Goal: Task Accomplishment & Management: Use online tool/utility

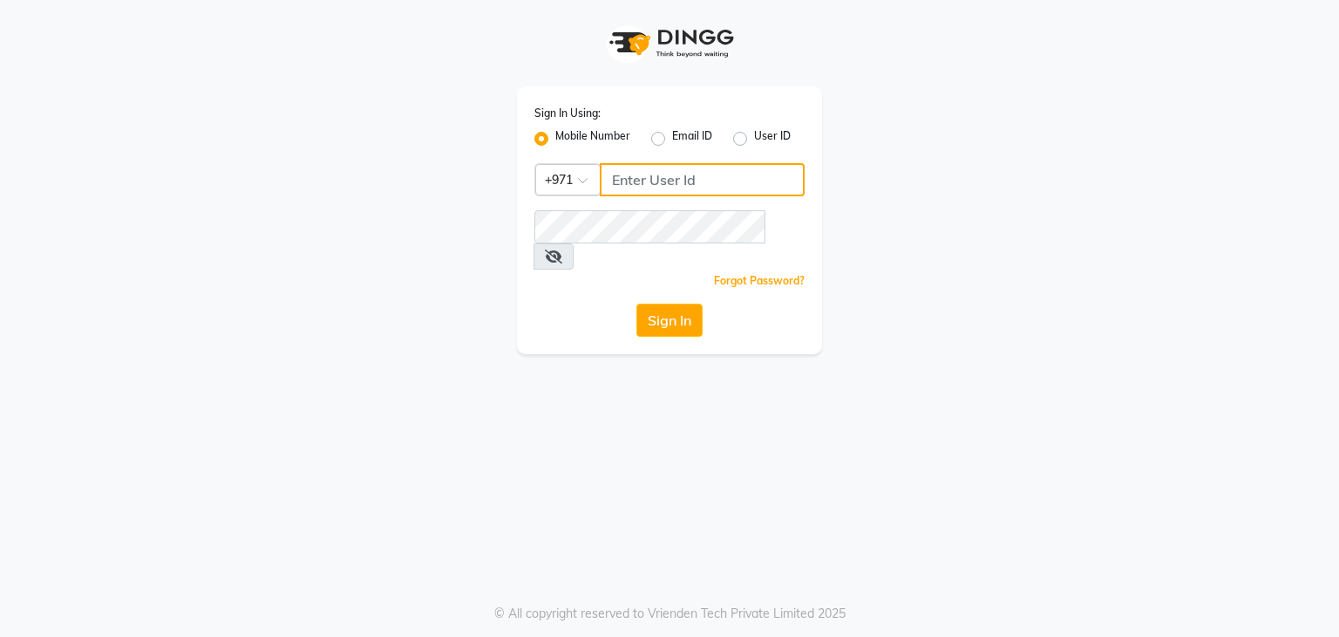
type input "569822303"
click at [662, 303] on button "Sign In" at bounding box center [670, 319] width 66 height 33
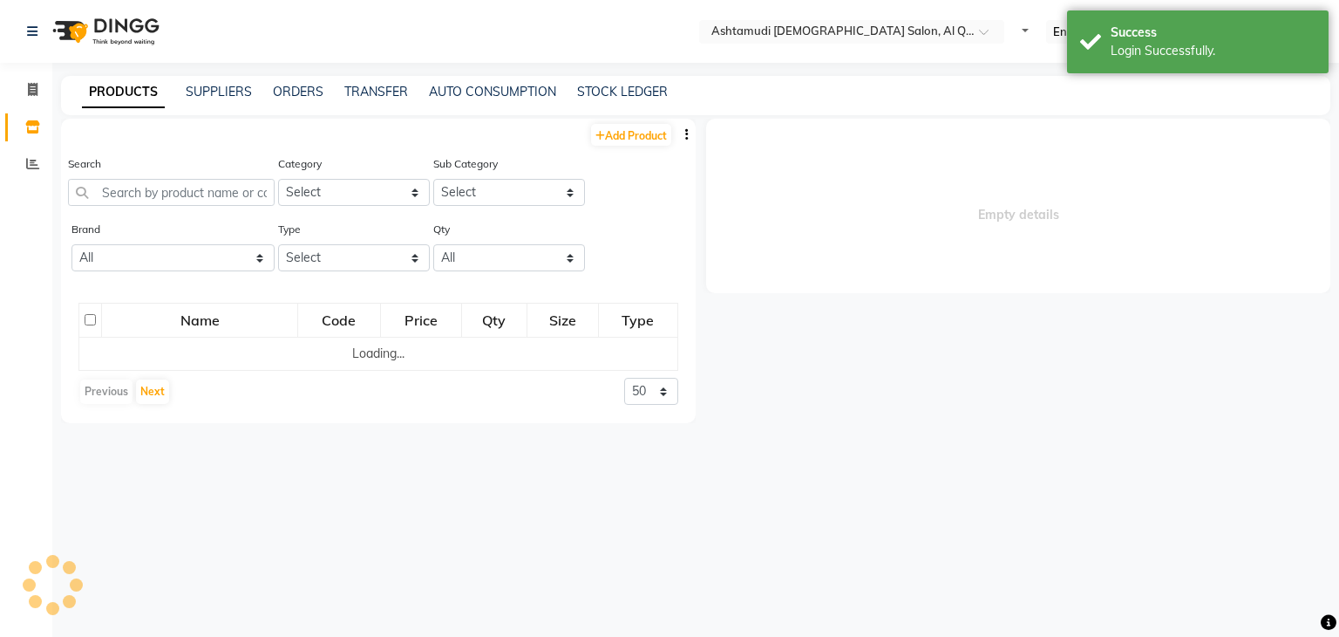
select select "en"
select select
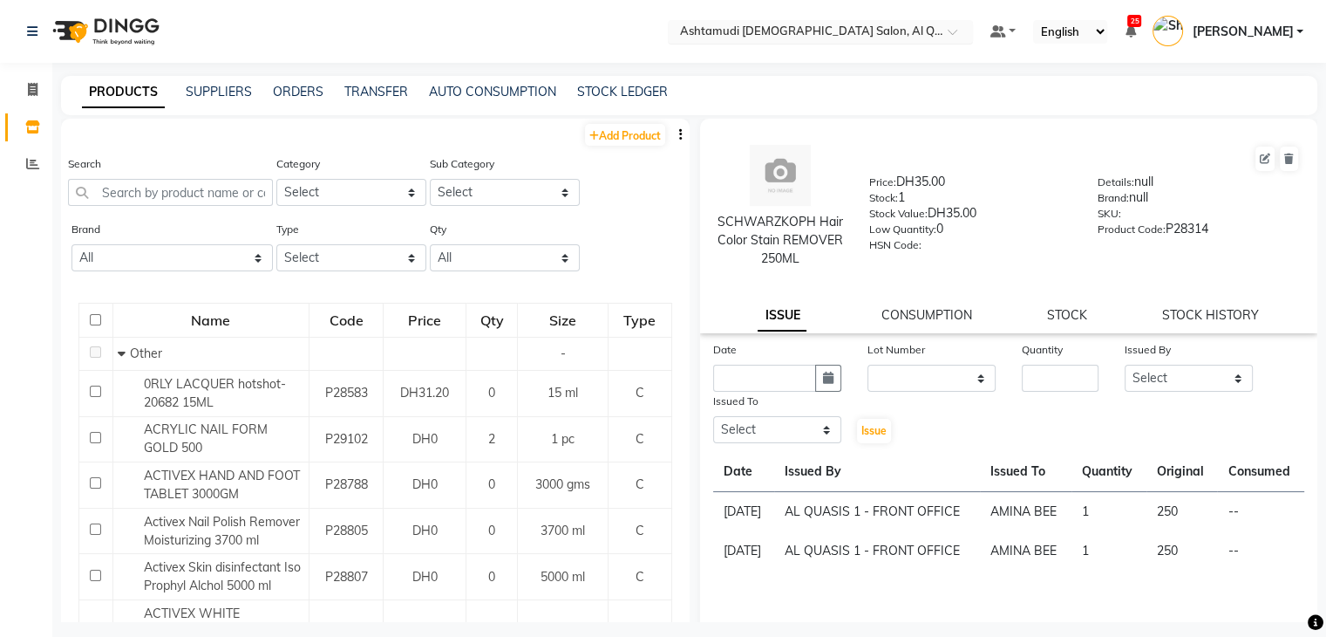
click at [875, 29] on input "text" at bounding box center [803, 32] width 253 height 17
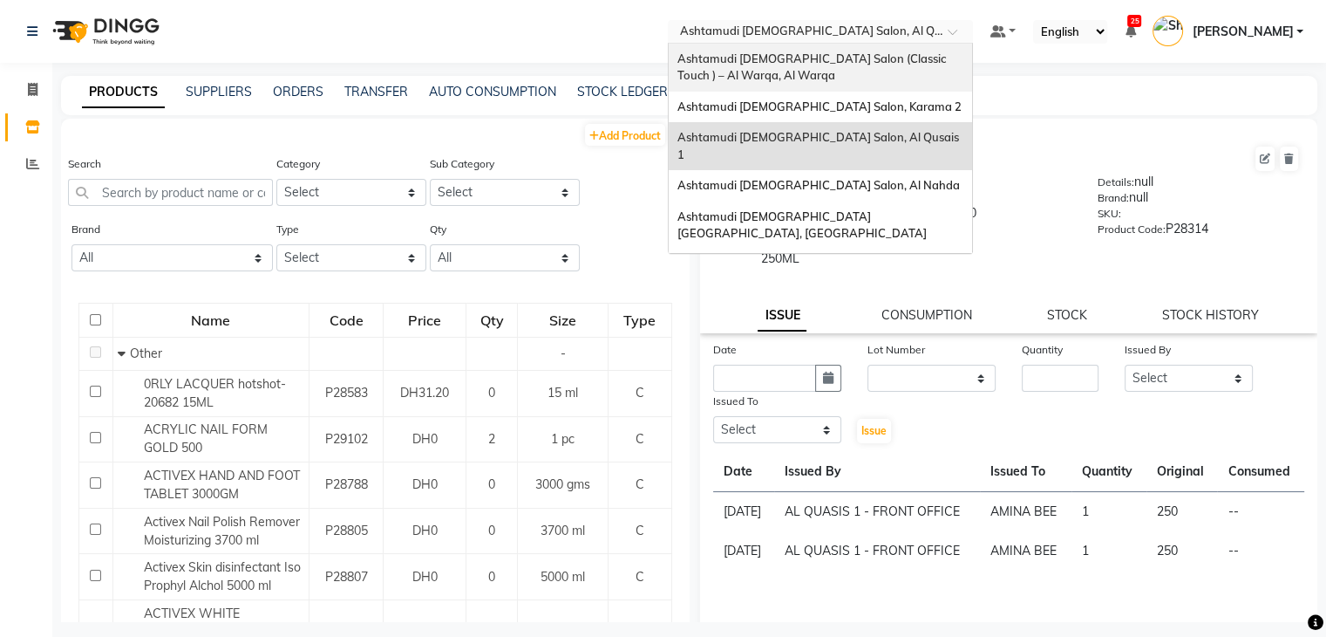
click at [877, 60] on span "Ashtamudi [DEMOGRAPHIC_DATA] Salon (Classic Touch ) – Al Warqa, Al Warqa" at bounding box center [813, 66] width 271 height 31
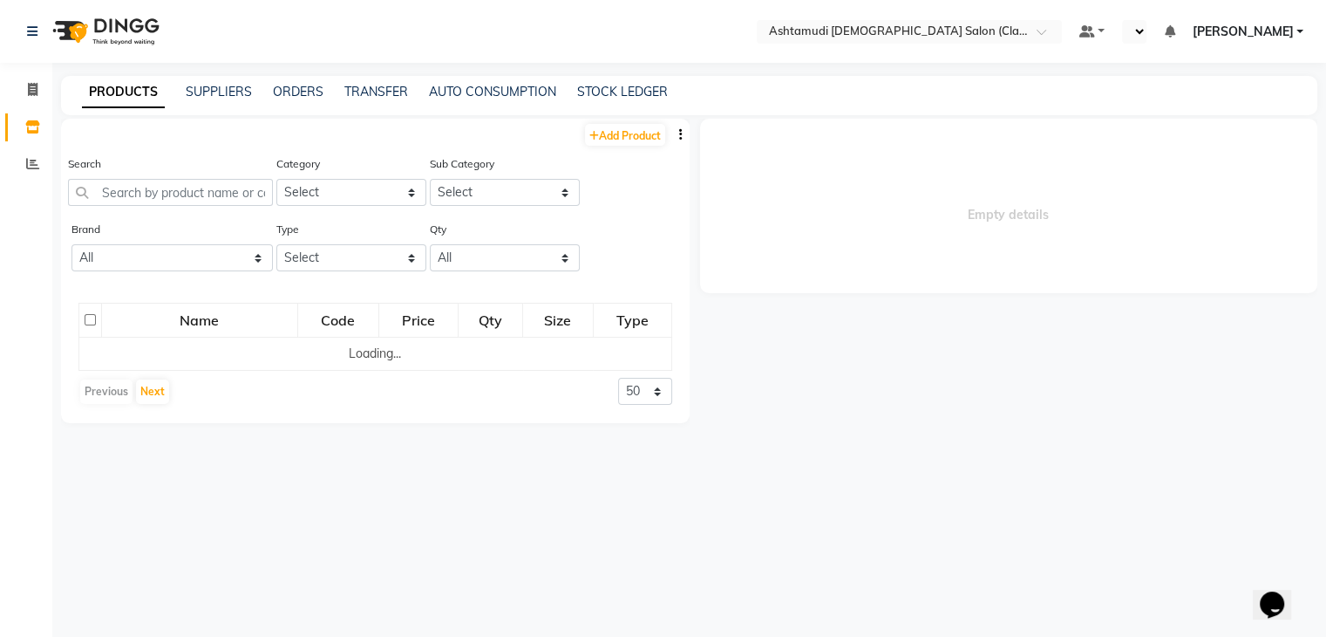
select select "en"
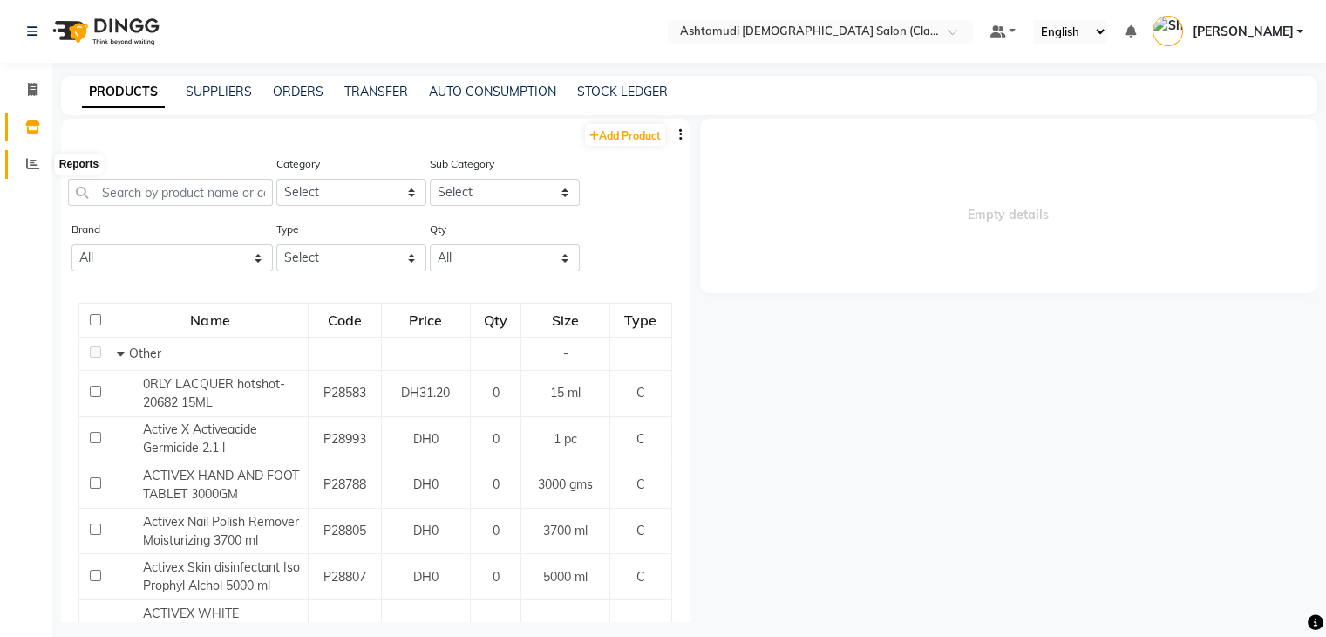
click at [37, 166] on icon at bounding box center [32, 163] width 13 height 13
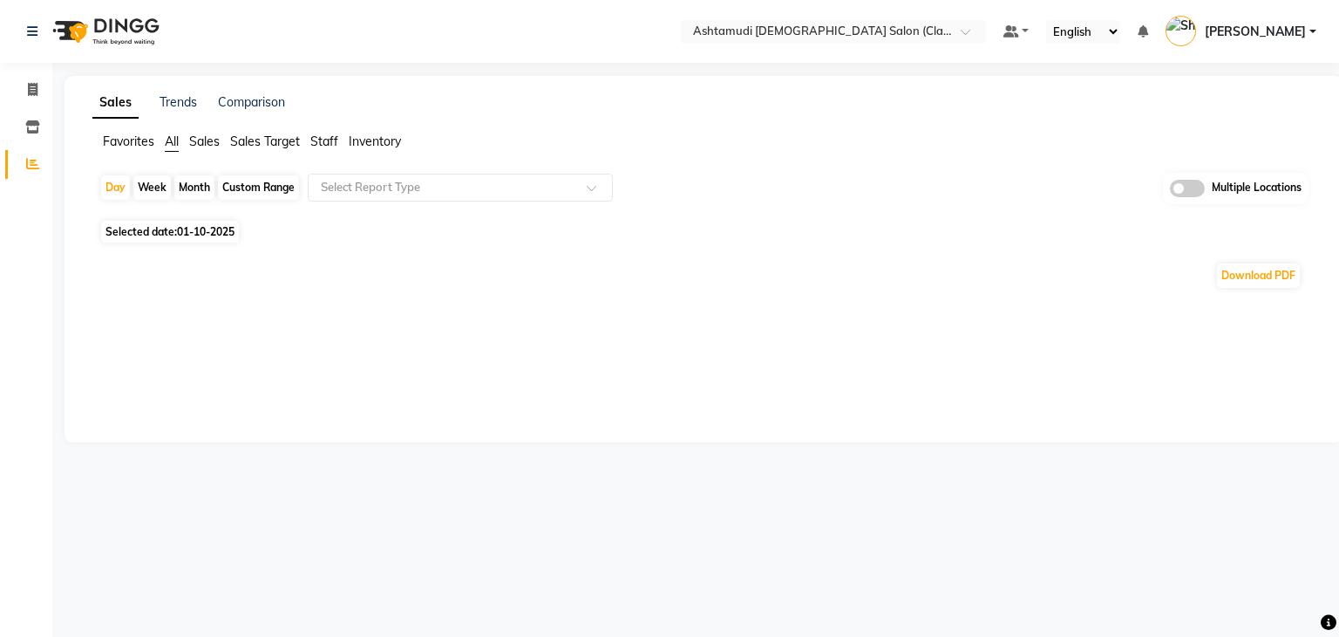
click at [400, 147] on span "Inventory" at bounding box center [375, 141] width 52 height 16
click at [388, 181] on input "text" at bounding box center [442, 187] width 251 height 17
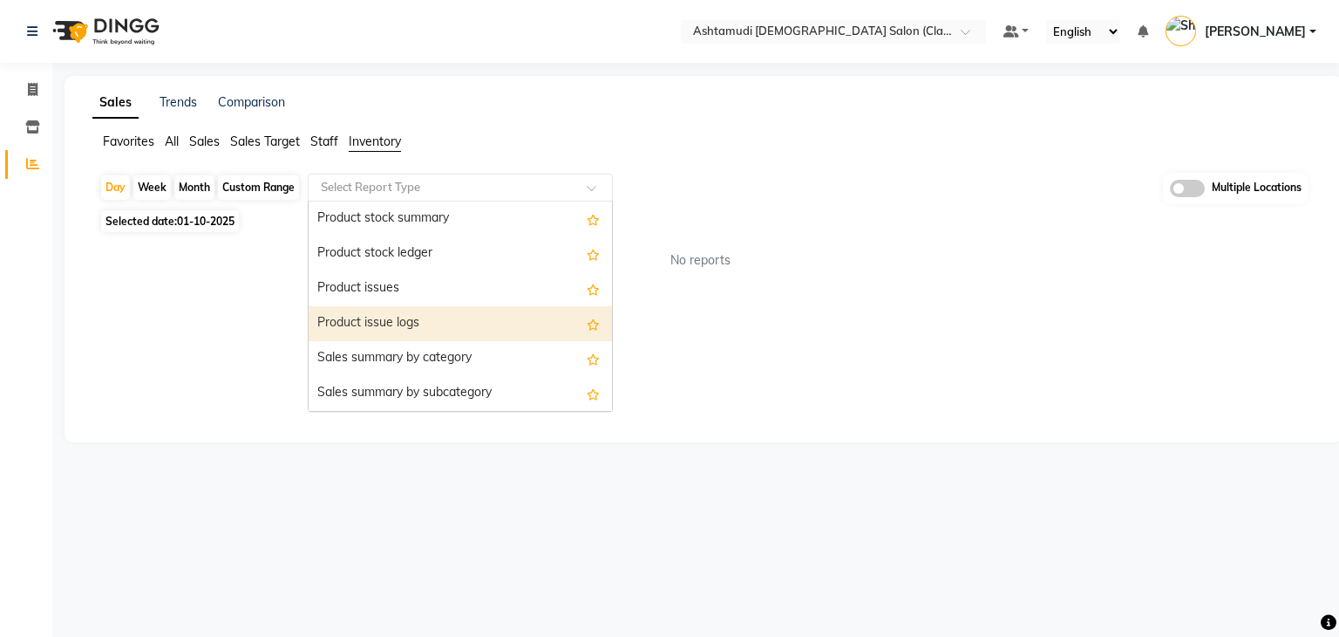
click at [413, 310] on div "Product issue logs" at bounding box center [460, 323] width 303 height 35
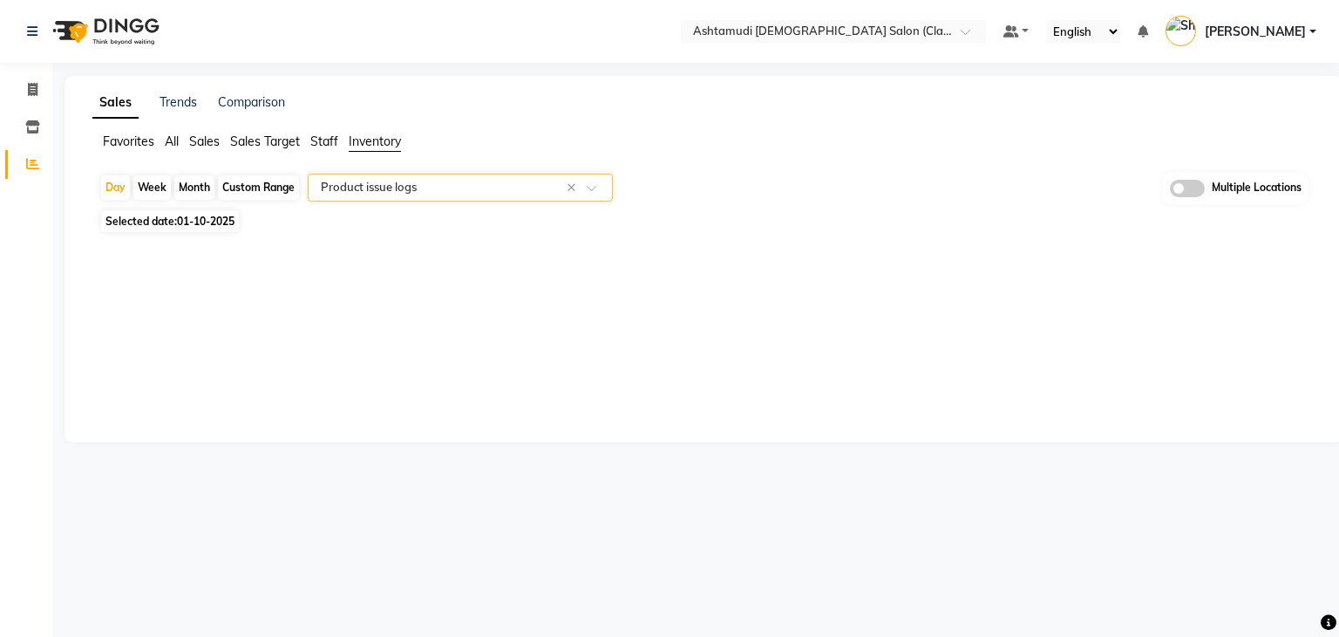
click at [139, 212] on span "Selected date: 01-10-2025" at bounding box center [170, 221] width 138 height 22
select select "10"
select select "2025"
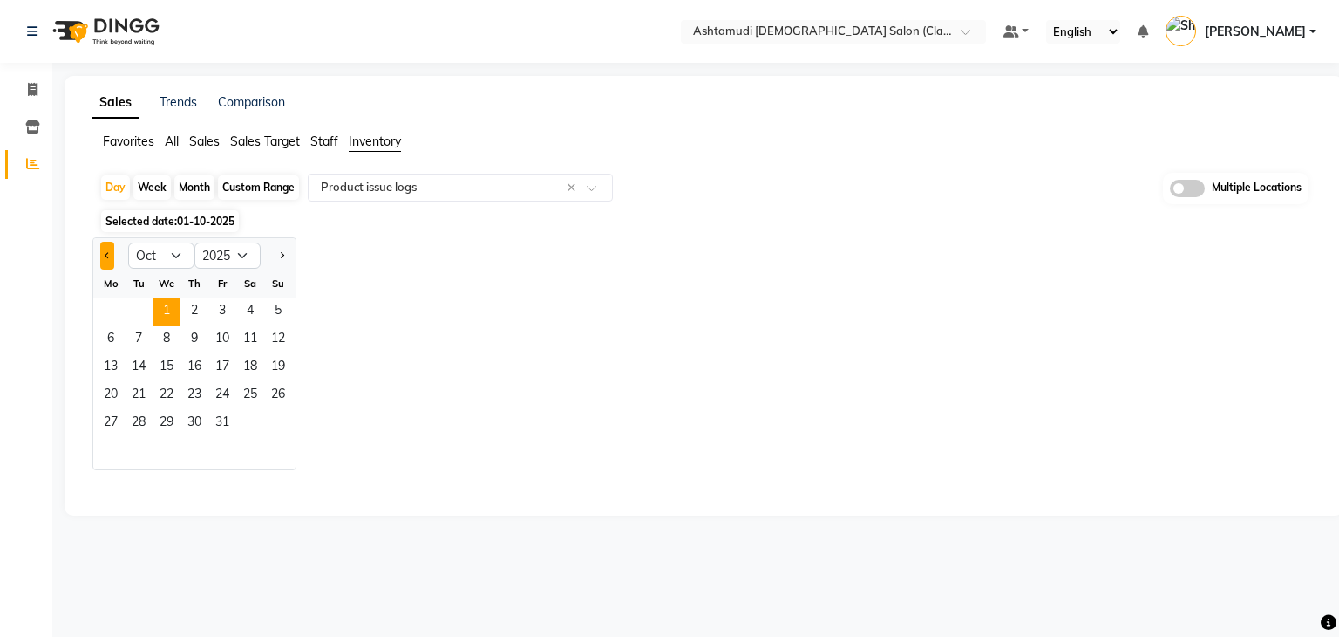
click at [102, 257] on button "Previous month" at bounding box center [107, 256] width 14 height 28
select select "9"
click at [136, 424] on span "30" at bounding box center [139, 424] width 28 height 28
select select "full_report"
select select "csv"
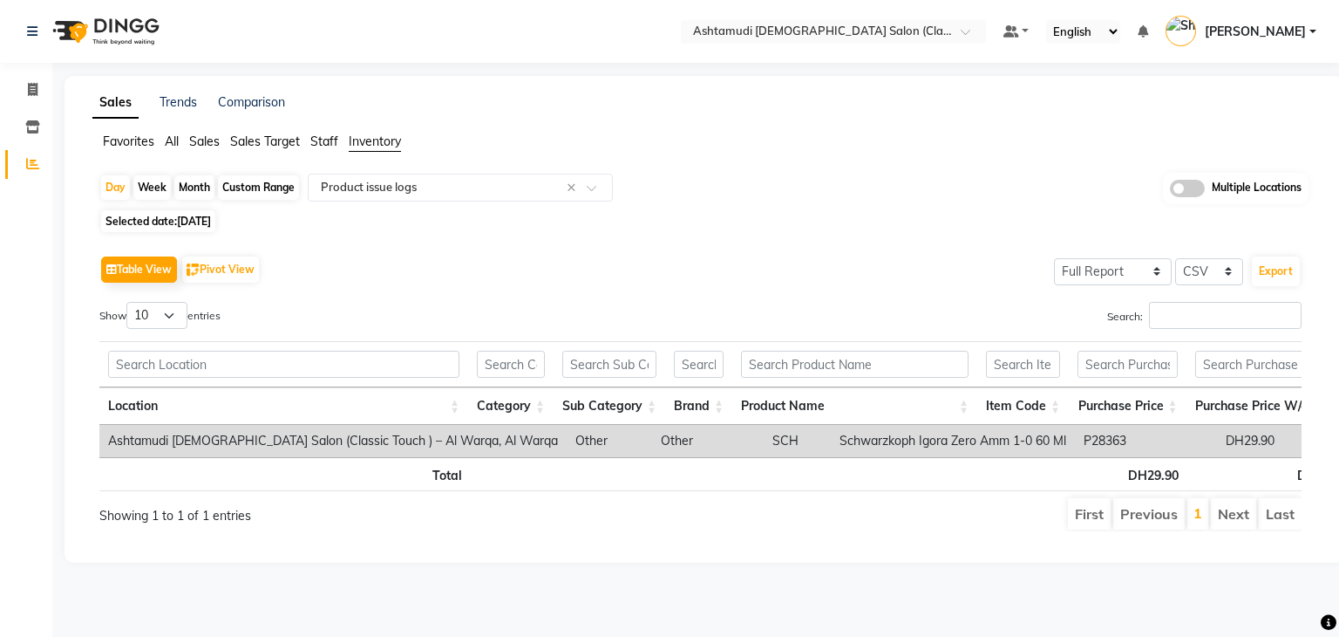
click at [133, 221] on span "Selected date: 30-09-2025" at bounding box center [158, 221] width 114 height 22
select select "9"
select select "2025"
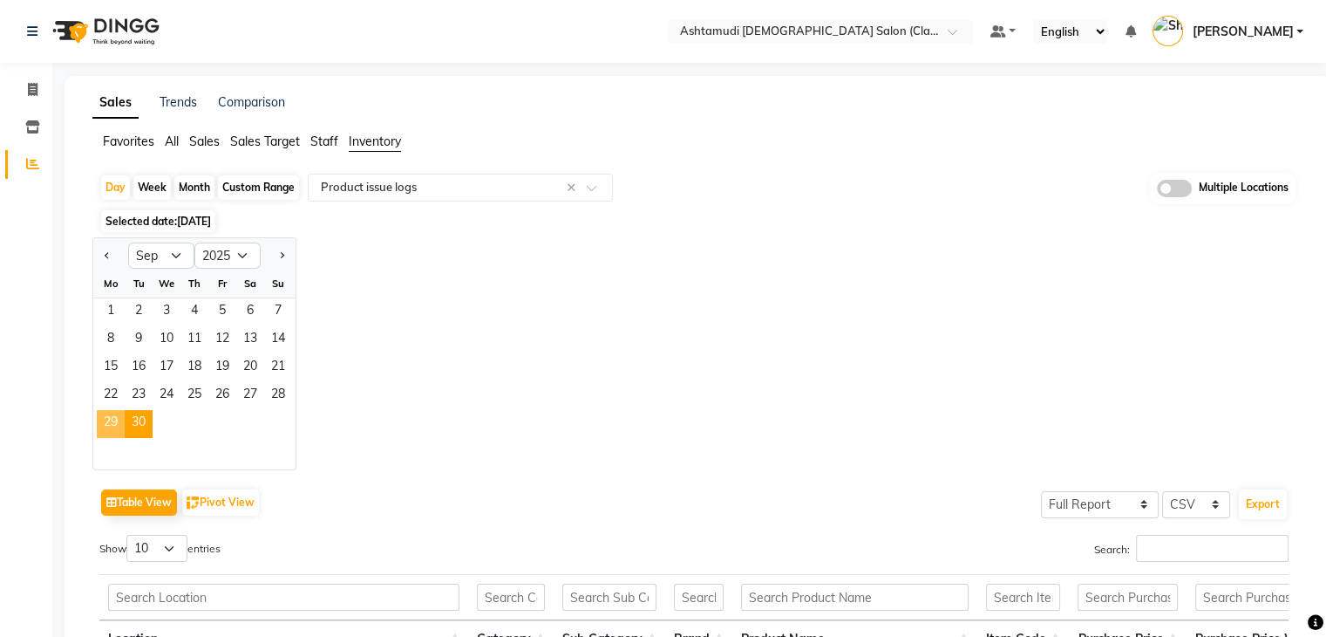
click at [112, 412] on span "29" at bounding box center [111, 424] width 28 height 28
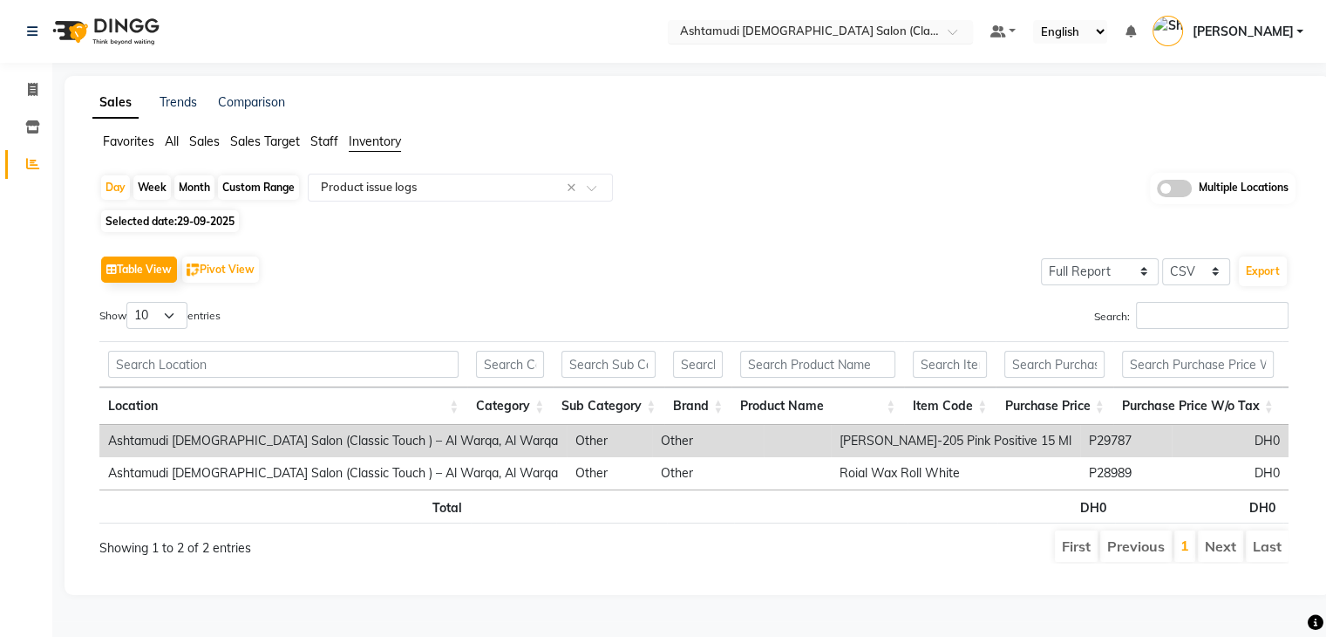
click at [837, 26] on input "text" at bounding box center [803, 32] width 253 height 17
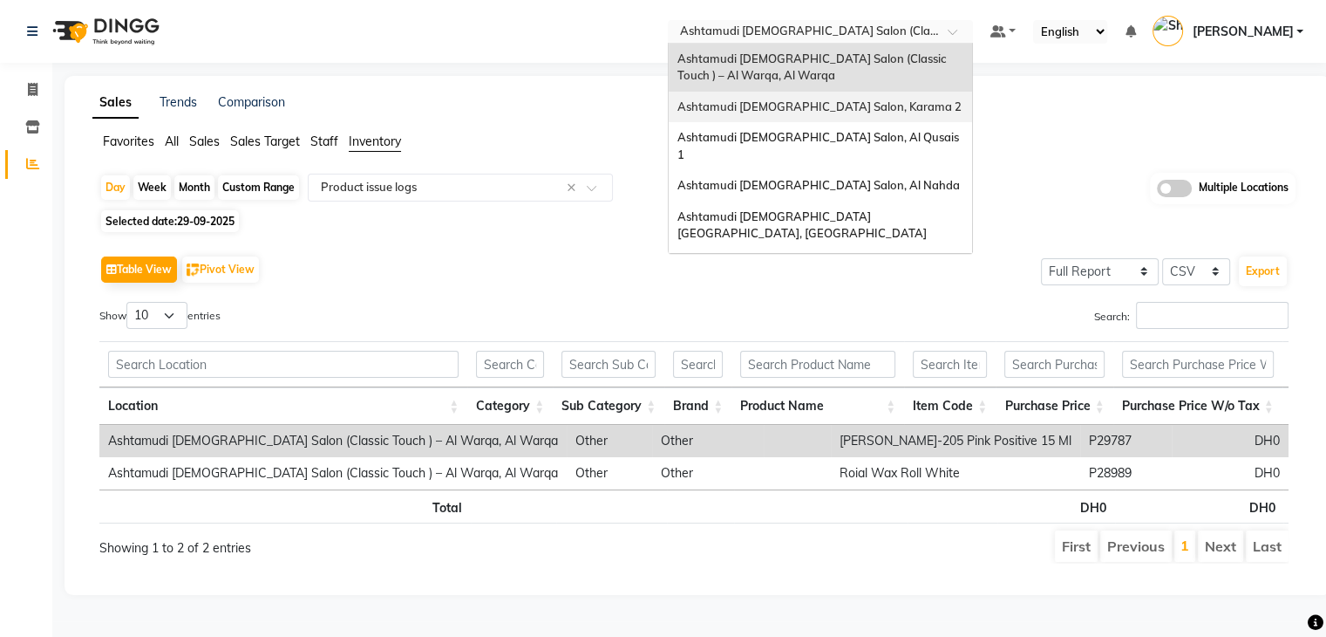
click at [839, 112] on span "Ashtamudi [DEMOGRAPHIC_DATA] Salon, Karama 2" at bounding box center [820, 106] width 284 height 14
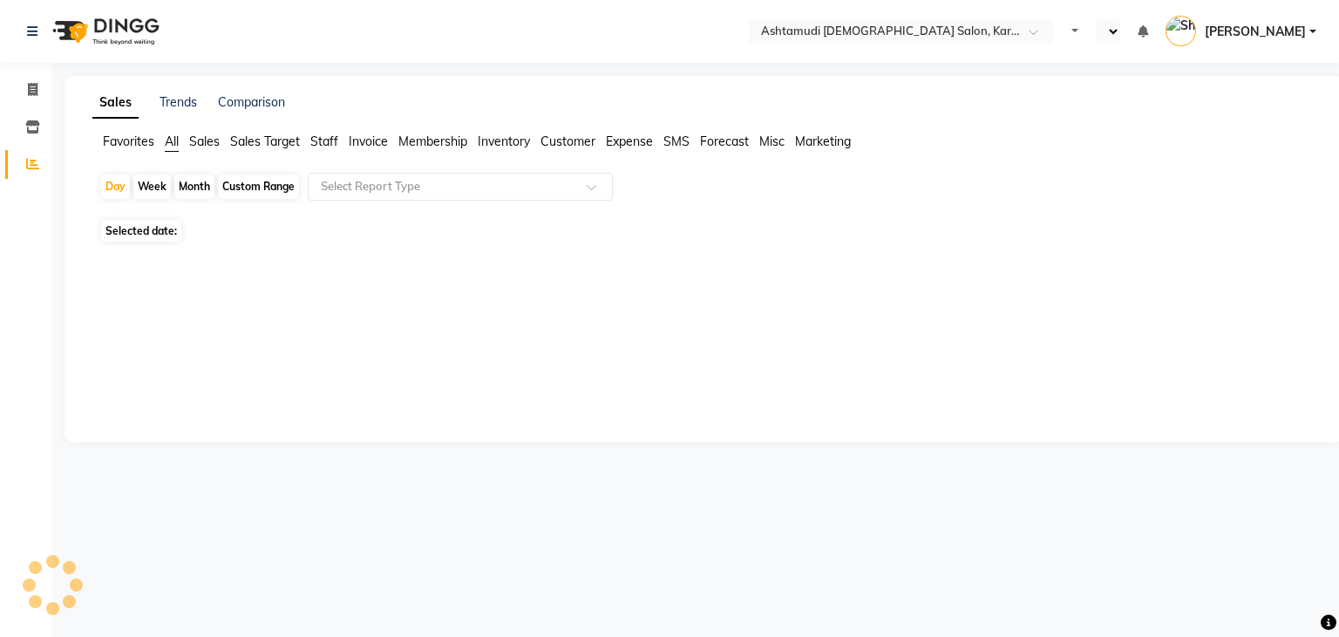
select select "en"
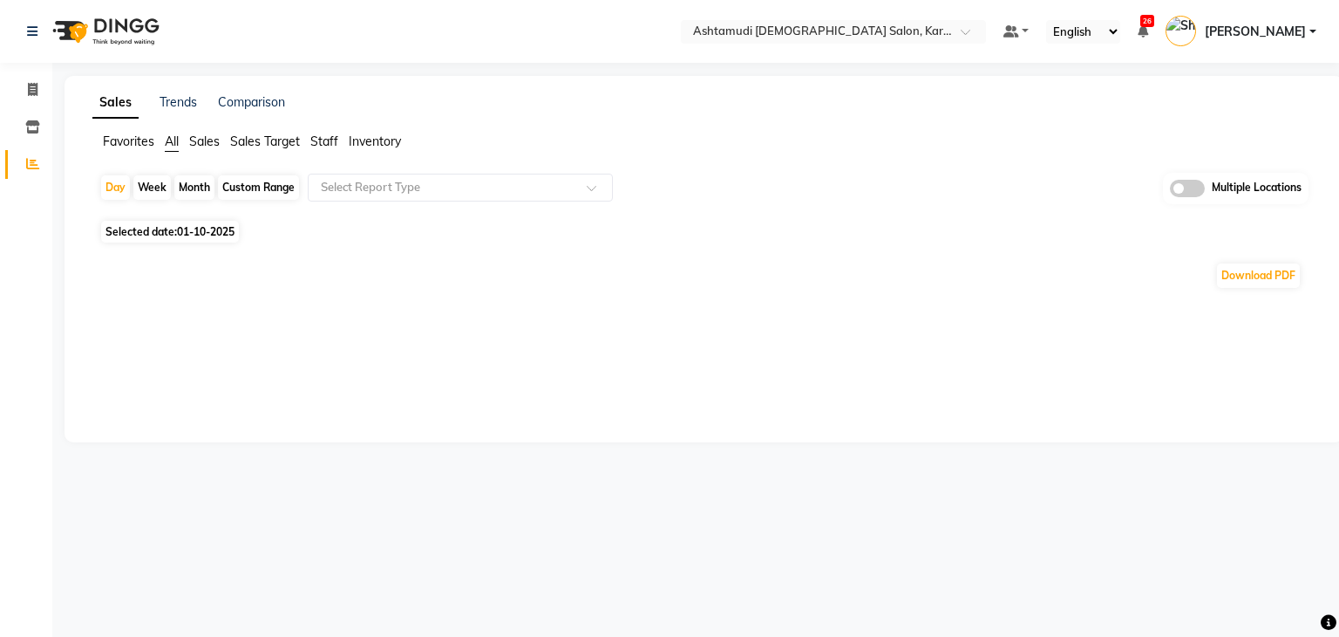
click at [384, 140] on span "Inventory" at bounding box center [375, 141] width 52 height 16
click at [386, 179] on input "text" at bounding box center [442, 187] width 251 height 17
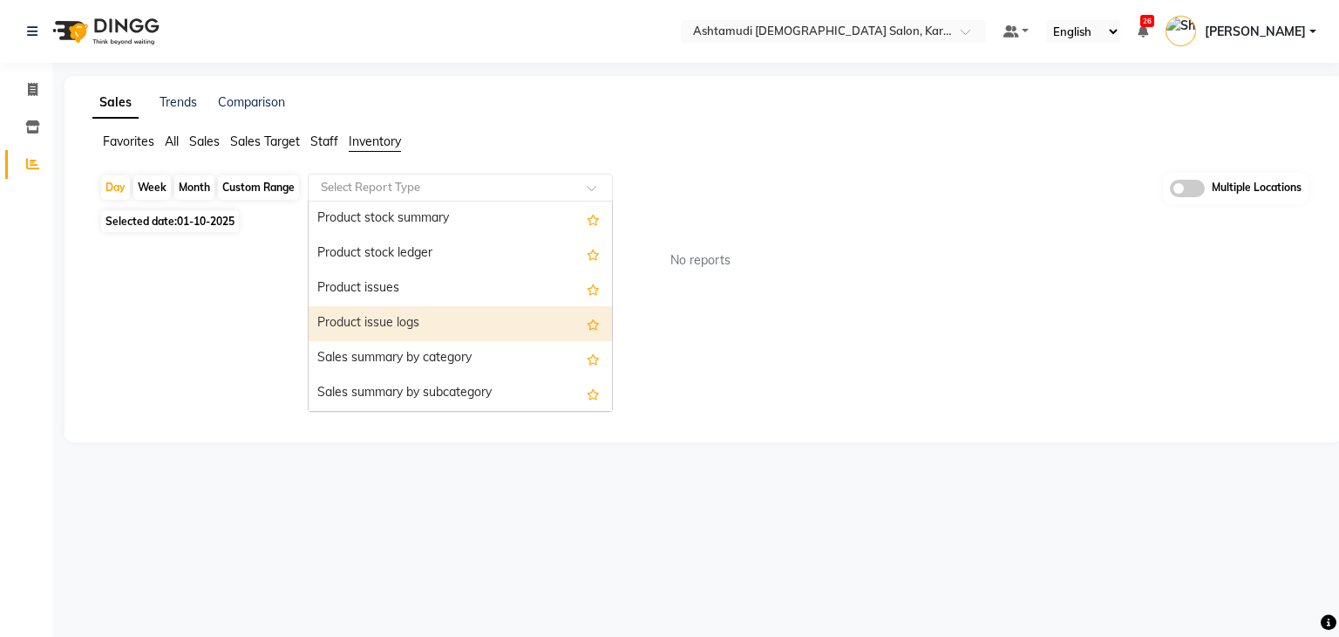
click at [380, 320] on div "Product issue logs" at bounding box center [460, 323] width 303 height 35
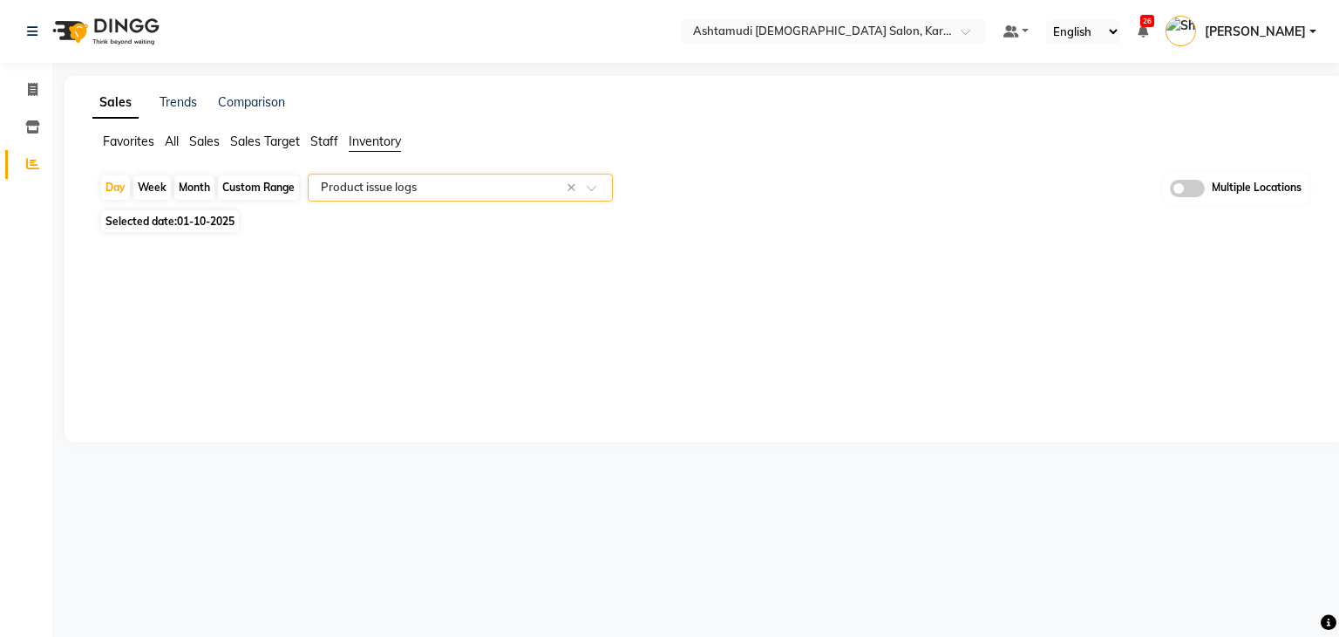
click at [162, 217] on span "Selected date: 01-10-2025" at bounding box center [170, 221] width 138 height 22
select select "10"
select select "2025"
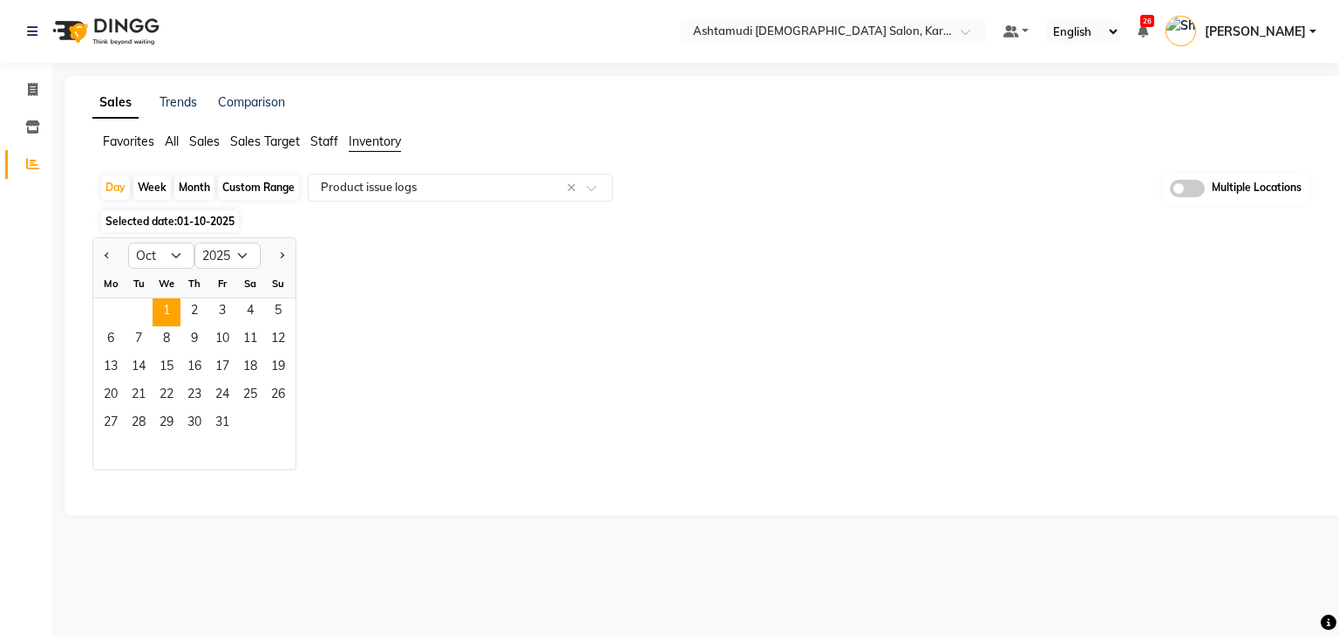
click at [98, 254] on div at bounding box center [110, 256] width 35 height 28
click at [108, 250] on button "Previous month" at bounding box center [107, 256] width 14 height 28
select select "9"
click at [147, 423] on span "30" at bounding box center [139, 424] width 28 height 28
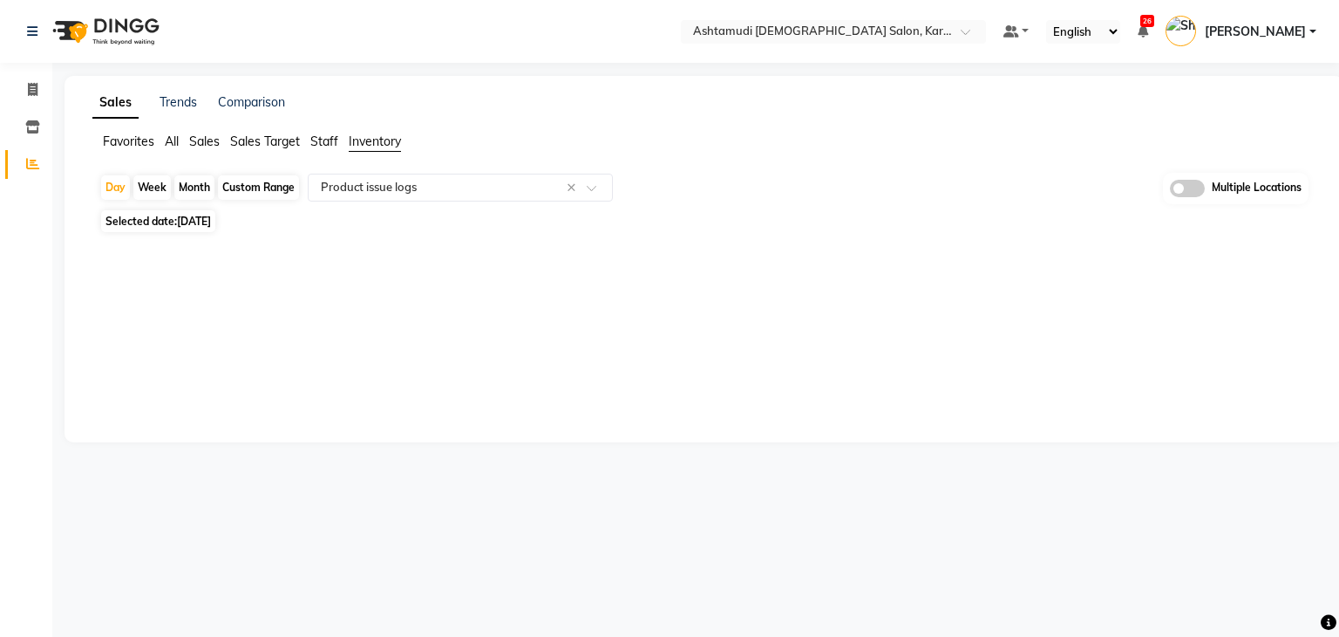
click at [116, 215] on span "Selected date: [DATE]" at bounding box center [158, 221] width 114 height 22
select select "9"
select select "2025"
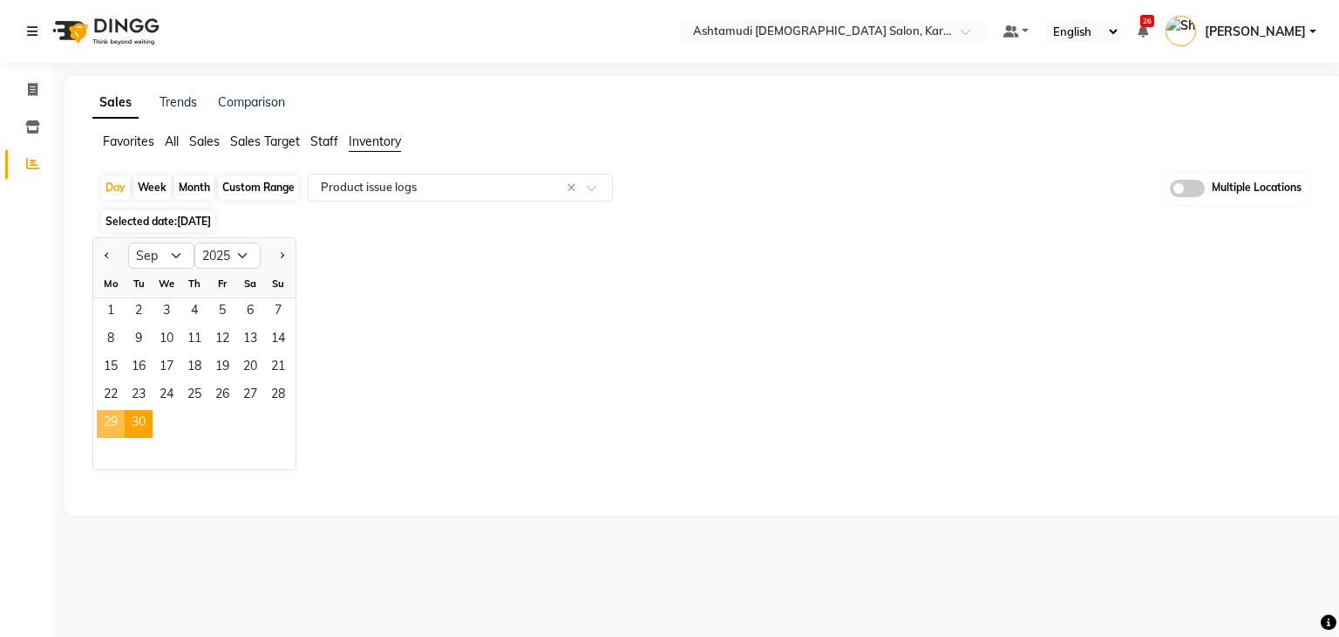
click at [119, 420] on span "29" at bounding box center [111, 424] width 28 height 28
select select "full_report"
select select "csv"
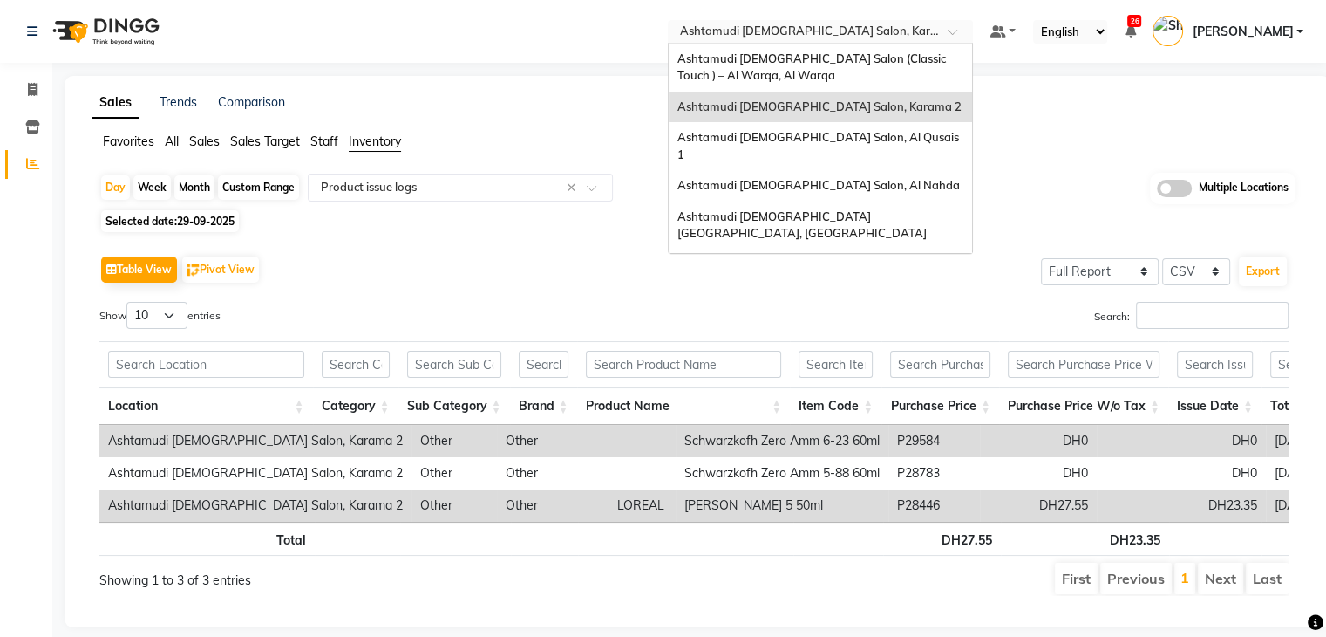
click at [848, 32] on input "text" at bounding box center [803, 32] width 253 height 17
click at [836, 135] on span "Ashtamudi Ladies Salon, Al Qusais 1" at bounding box center [820, 145] width 284 height 31
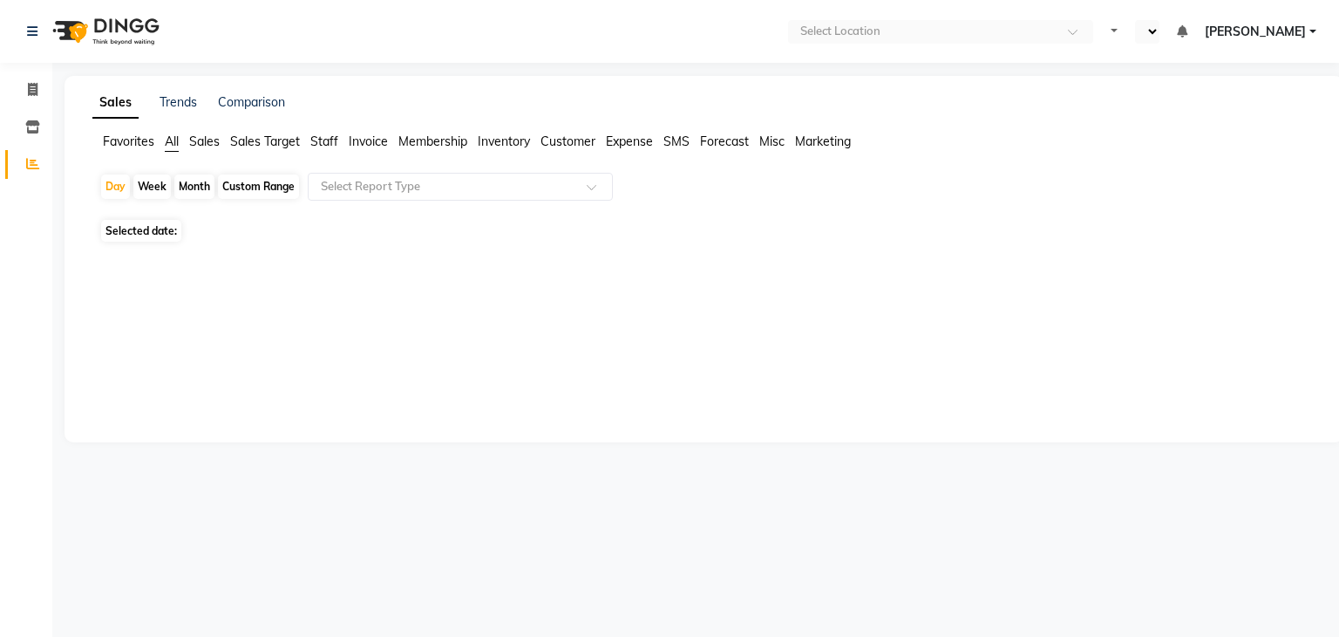
select select "en"
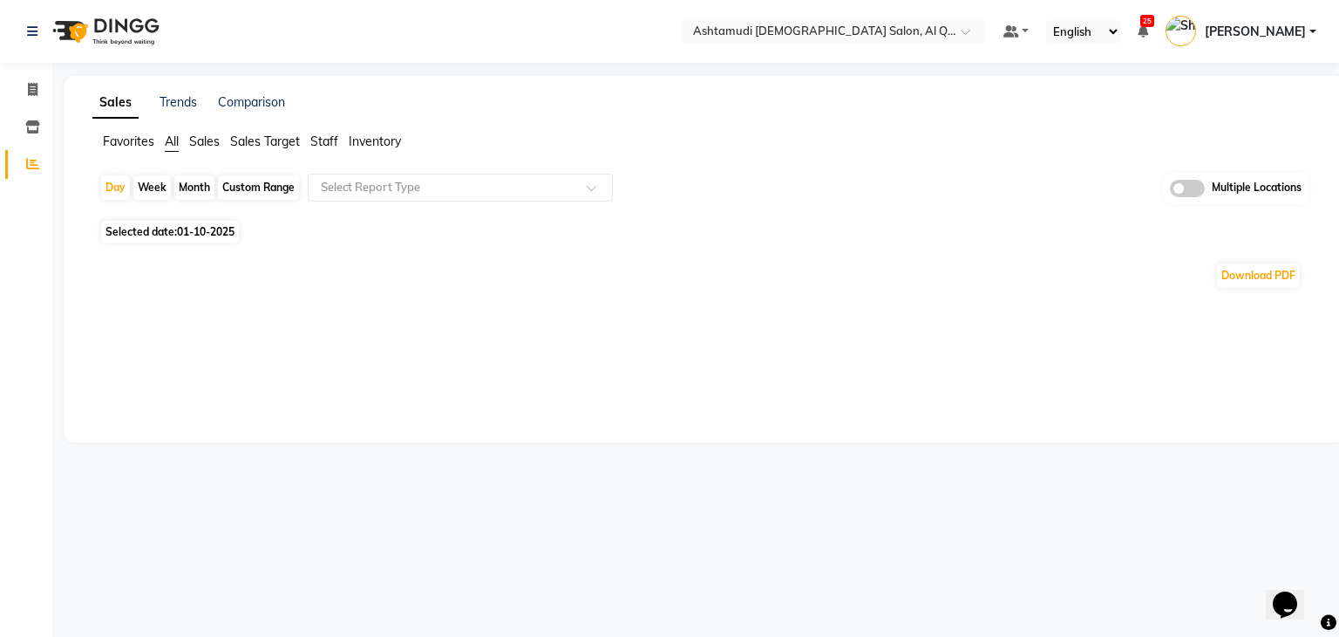
click at [370, 140] on span "Inventory" at bounding box center [375, 141] width 52 height 16
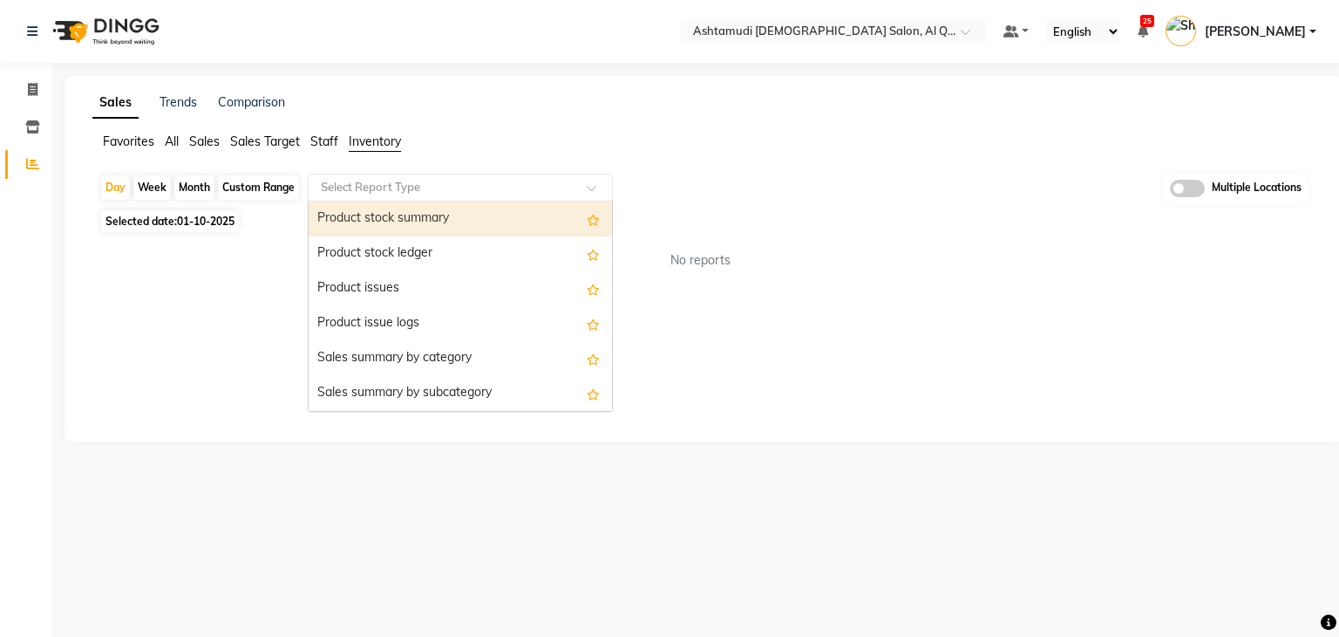
click at [377, 185] on input "text" at bounding box center [442, 187] width 251 height 17
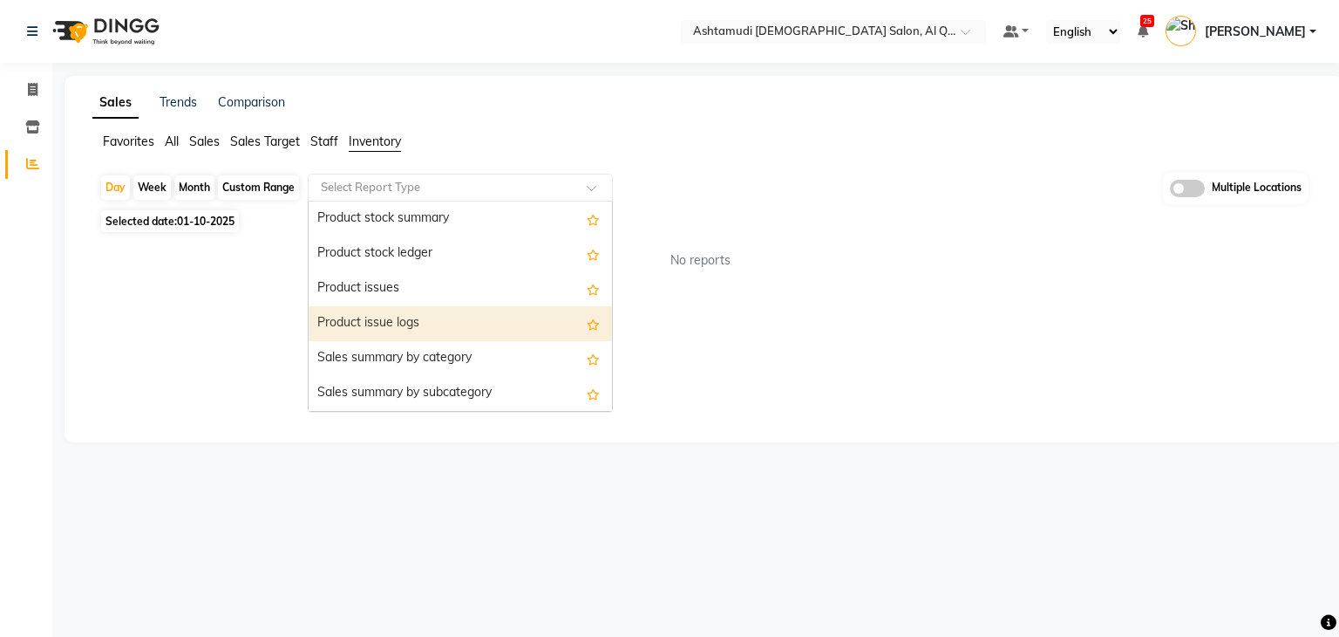
click at [379, 322] on div "Product issue logs" at bounding box center [460, 323] width 303 height 35
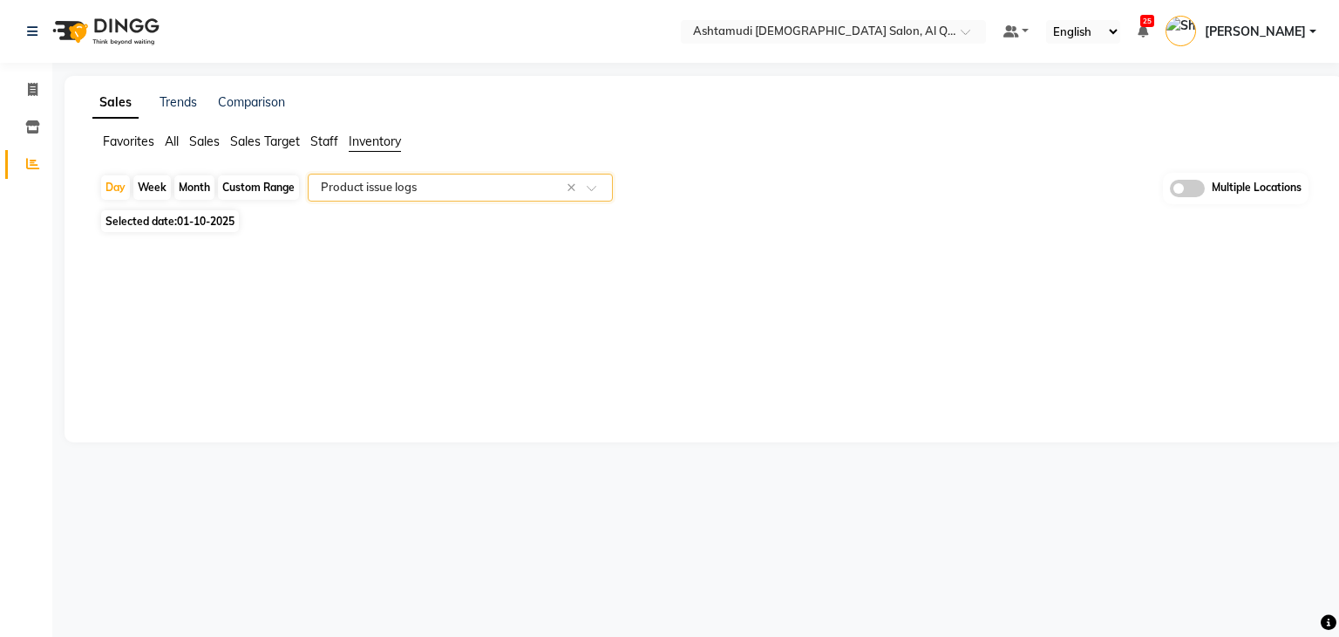
click at [190, 223] on span "01-10-2025" at bounding box center [206, 221] width 58 height 13
select select "10"
select select "2025"
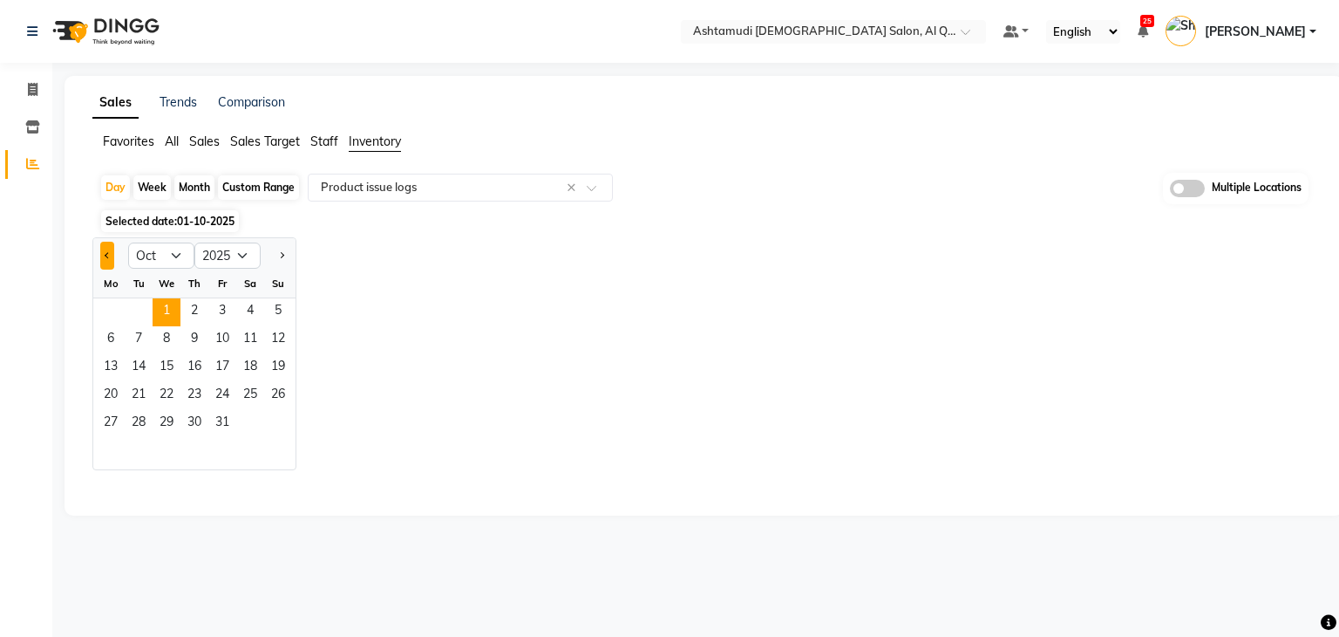
click at [100, 265] on button "Previous month" at bounding box center [107, 256] width 14 height 28
select select "9"
click at [133, 416] on span "30" at bounding box center [139, 424] width 28 height 28
select select "full_report"
select select "csv"
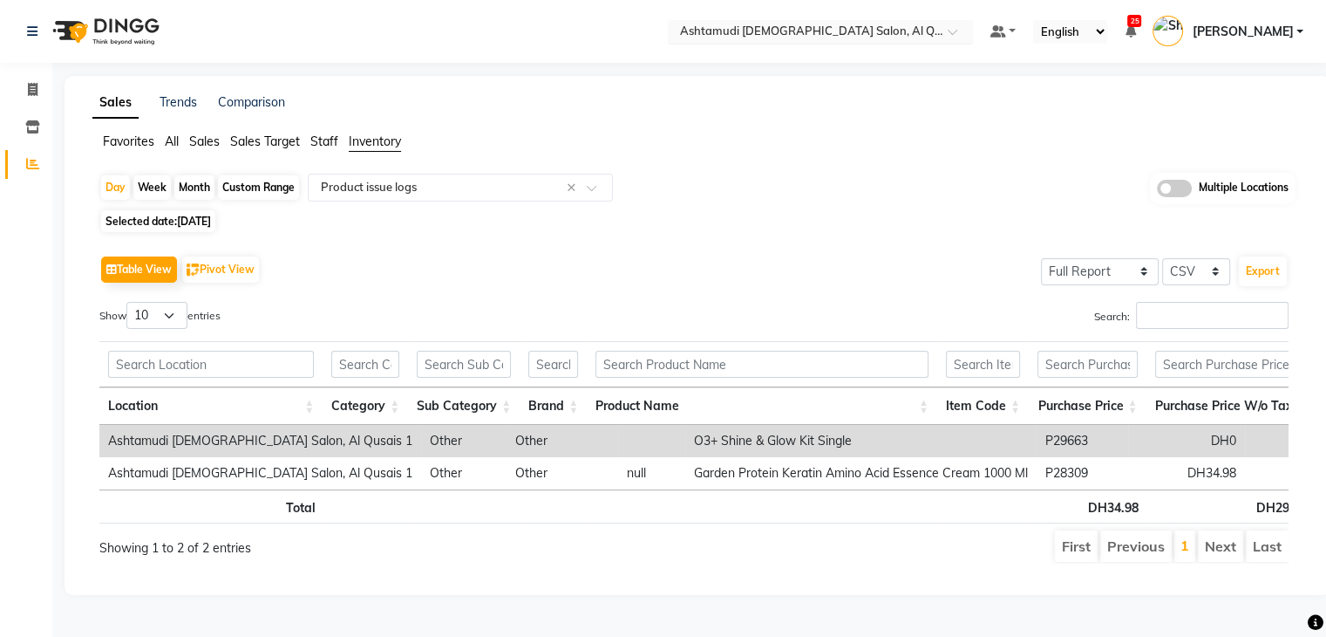
click at [894, 37] on input "text" at bounding box center [803, 32] width 253 height 17
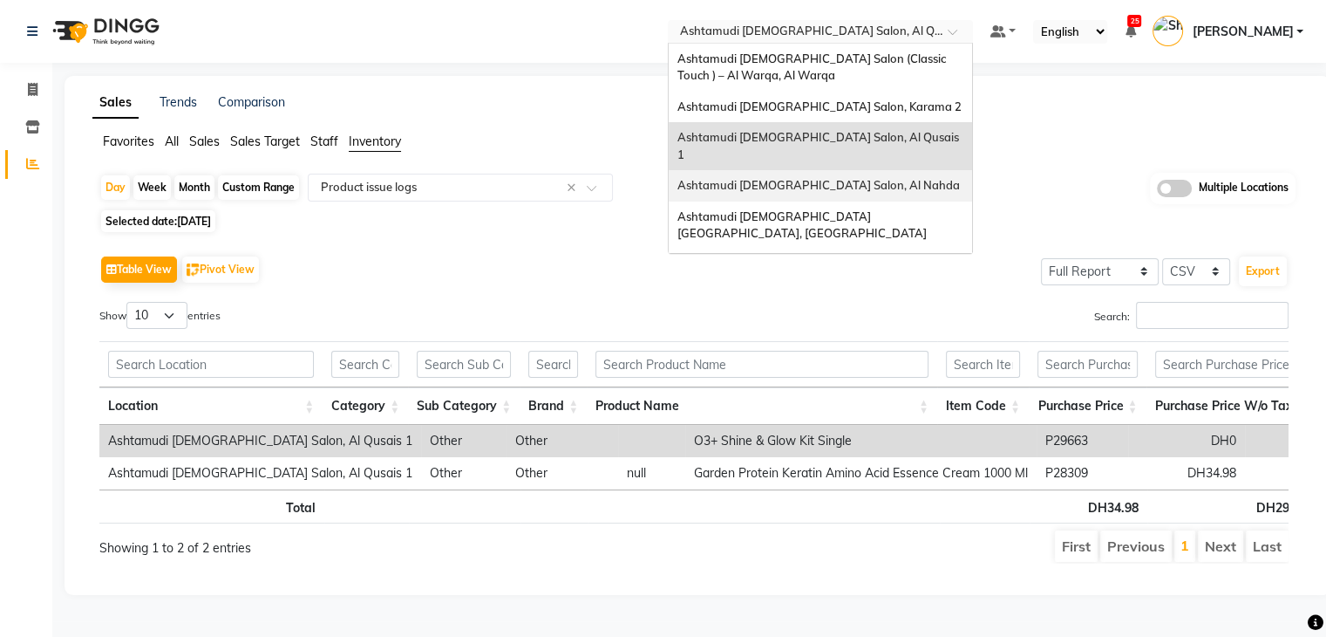
click at [876, 170] on div "Ashtamudi [DEMOGRAPHIC_DATA] Salon, Al Nahda" at bounding box center [820, 185] width 303 height 31
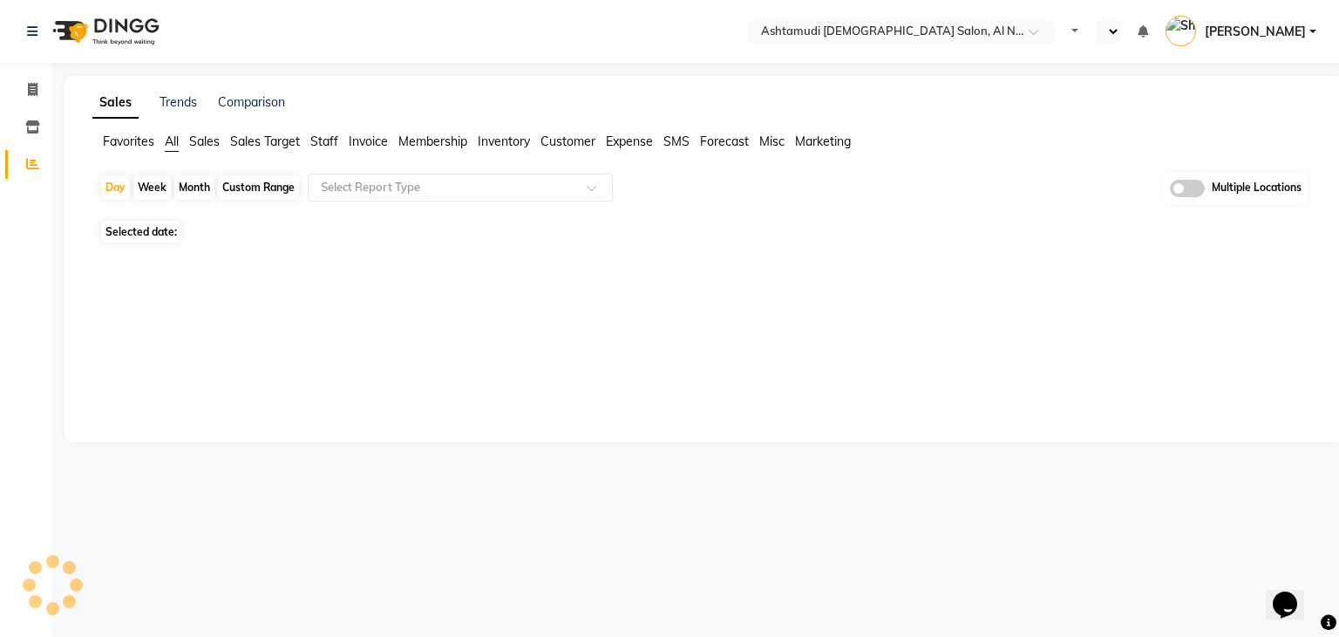
select select "en"
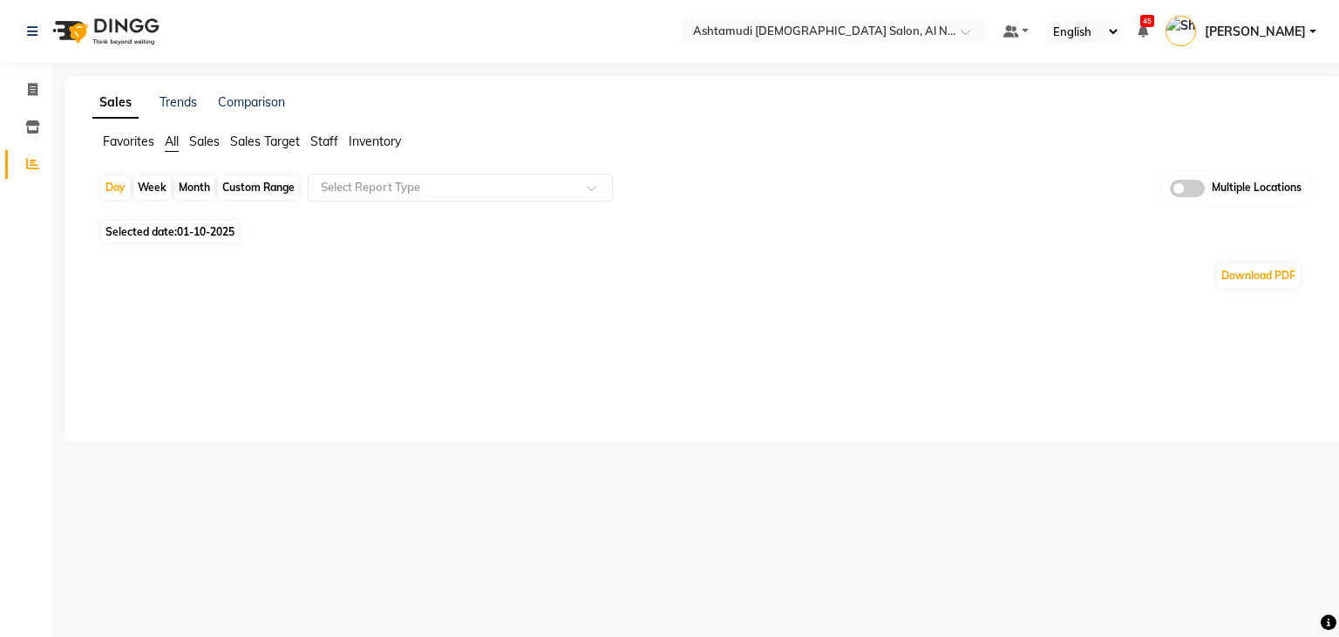
click at [398, 143] on span "Inventory" at bounding box center [375, 141] width 52 height 16
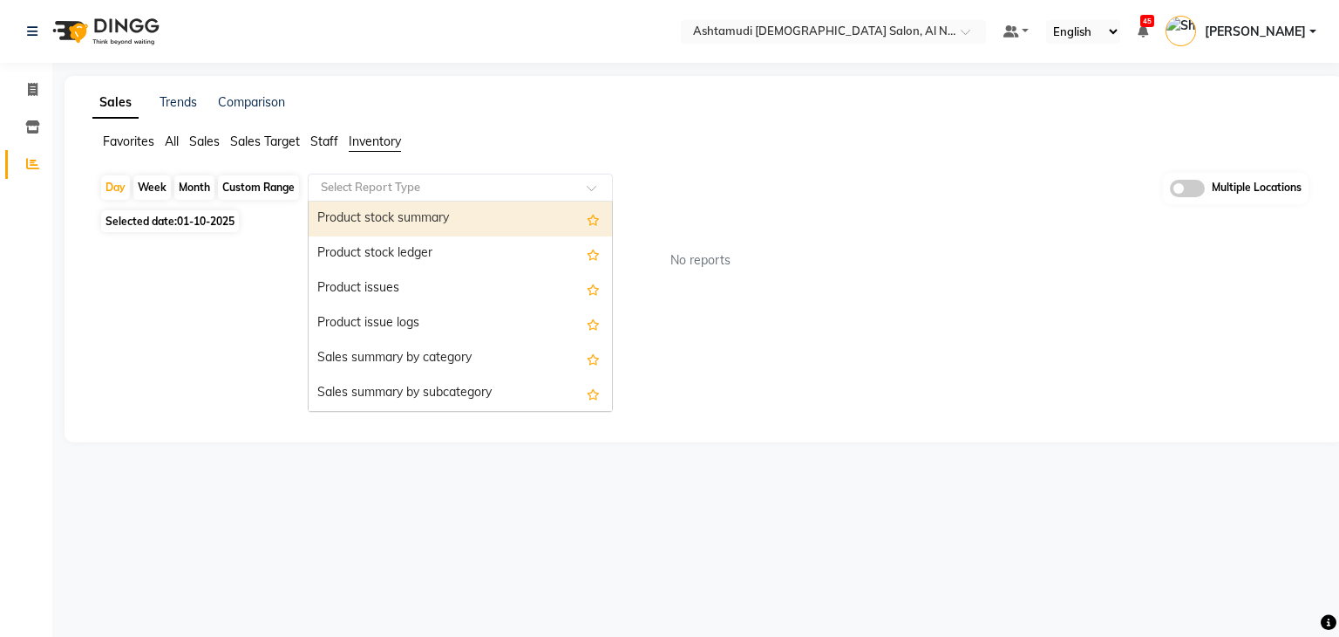
click at [507, 195] on div "Select Report Type" at bounding box center [460, 188] width 305 height 28
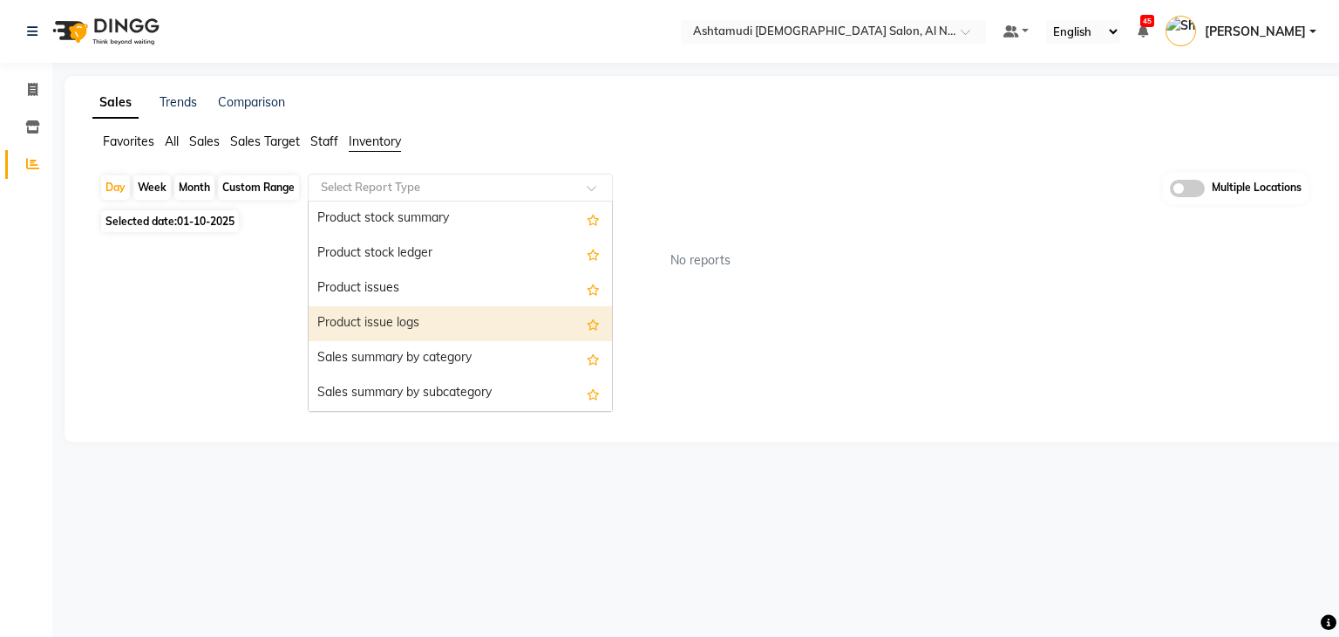
click at [449, 315] on div "Product issue logs" at bounding box center [460, 323] width 303 height 35
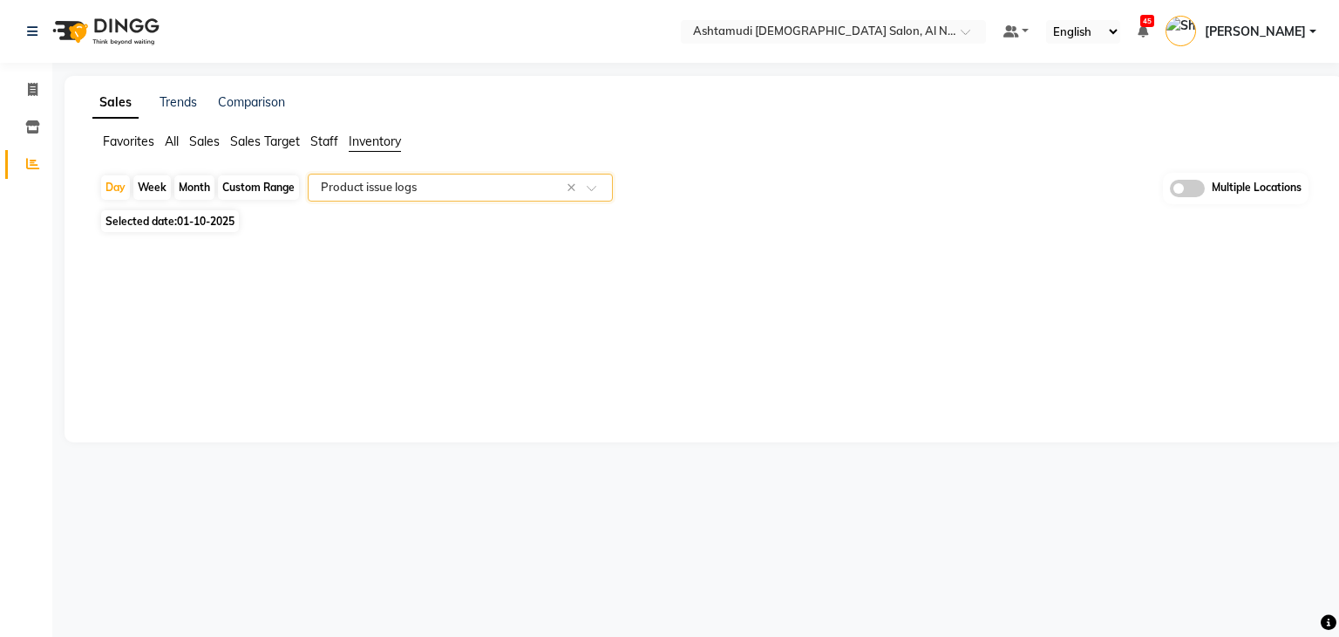
click at [187, 221] on span "01-10-2025" at bounding box center [206, 221] width 58 height 13
select select "10"
select select "2025"
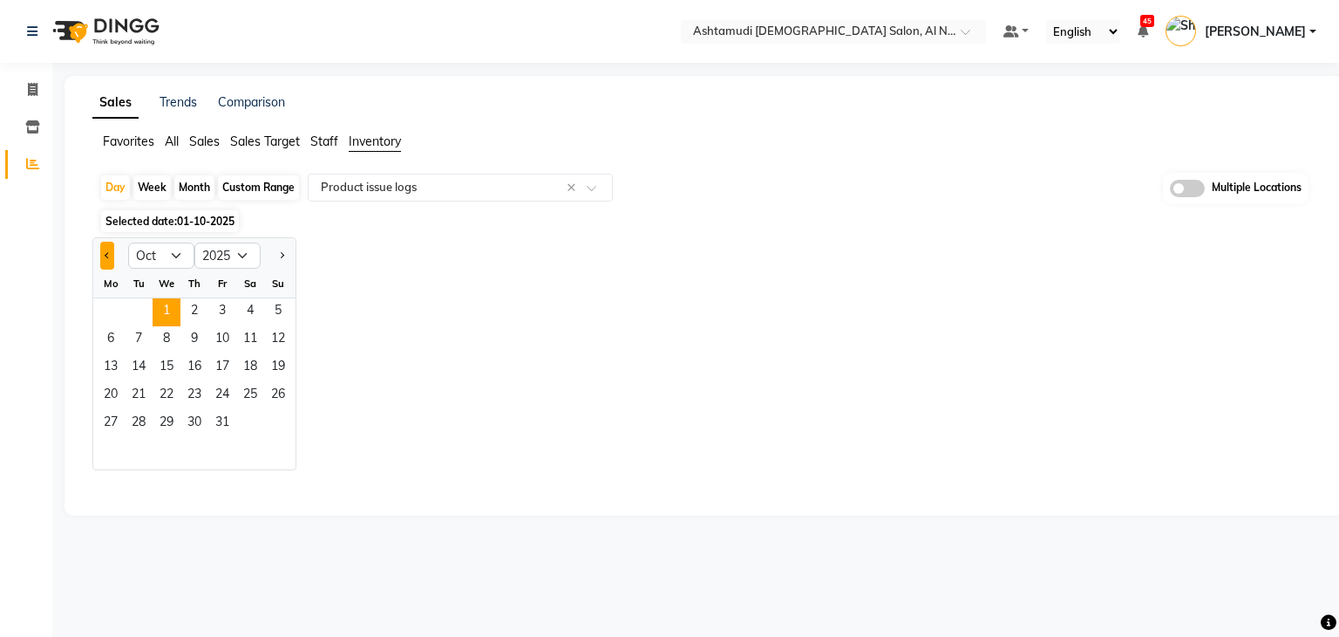
click at [107, 252] on span "Previous month" at bounding box center [108, 254] width 6 height 6
select select "9"
click at [133, 418] on span "30" at bounding box center [139, 424] width 28 height 28
select select "full_report"
select select "csv"
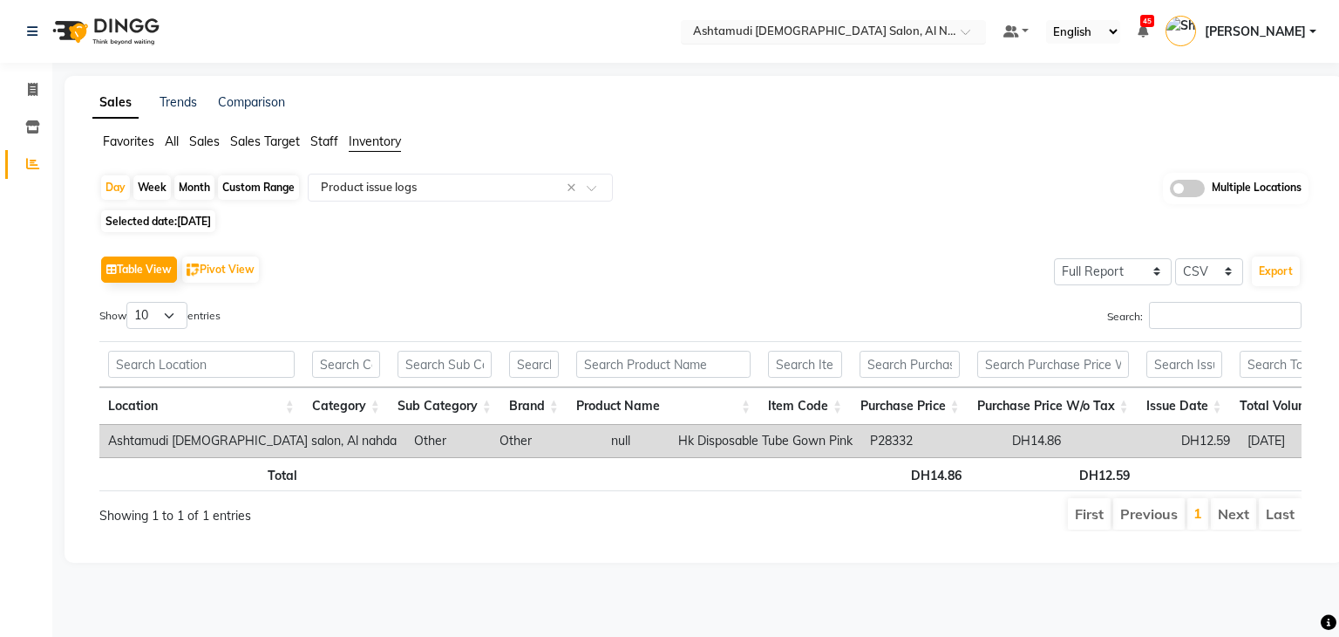
drag, startPoint x: 870, startPoint y: 34, endPoint x: 879, endPoint y: 40, distance: 10.6
click at [878, 40] on input "text" at bounding box center [816, 32] width 253 height 17
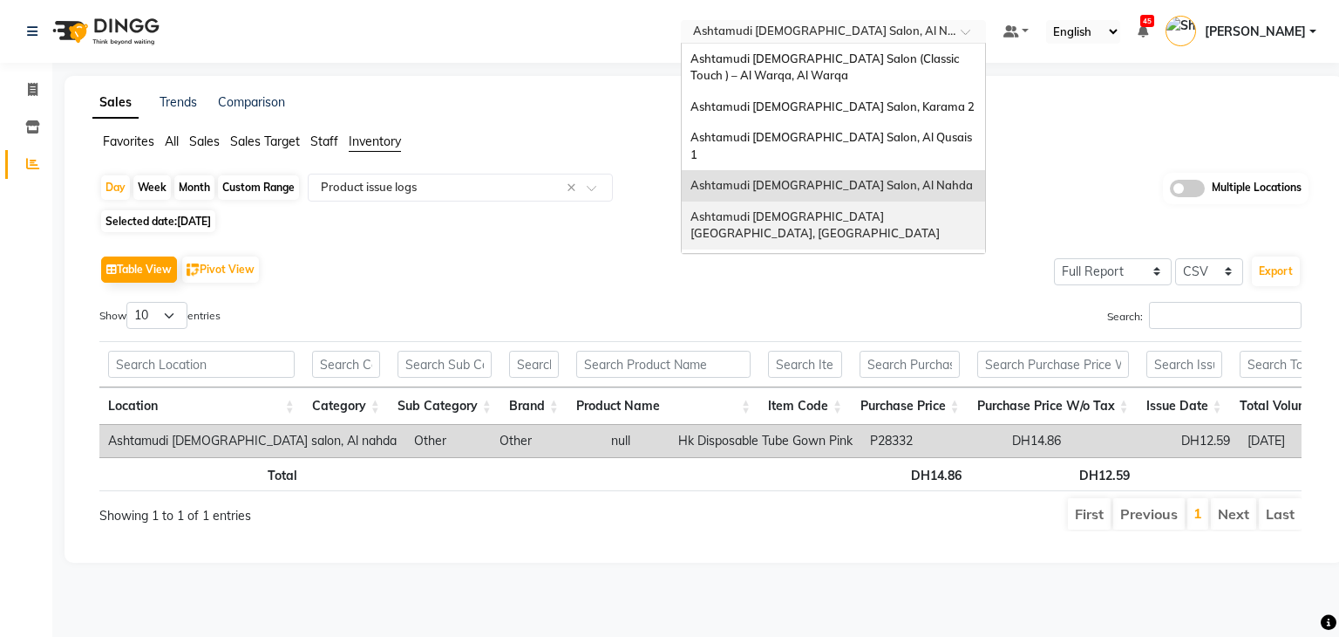
click at [855, 209] on span "Ashtamudi Ladies Salon Sahara Center, Dubai" at bounding box center [815, 224] width 249 height 31
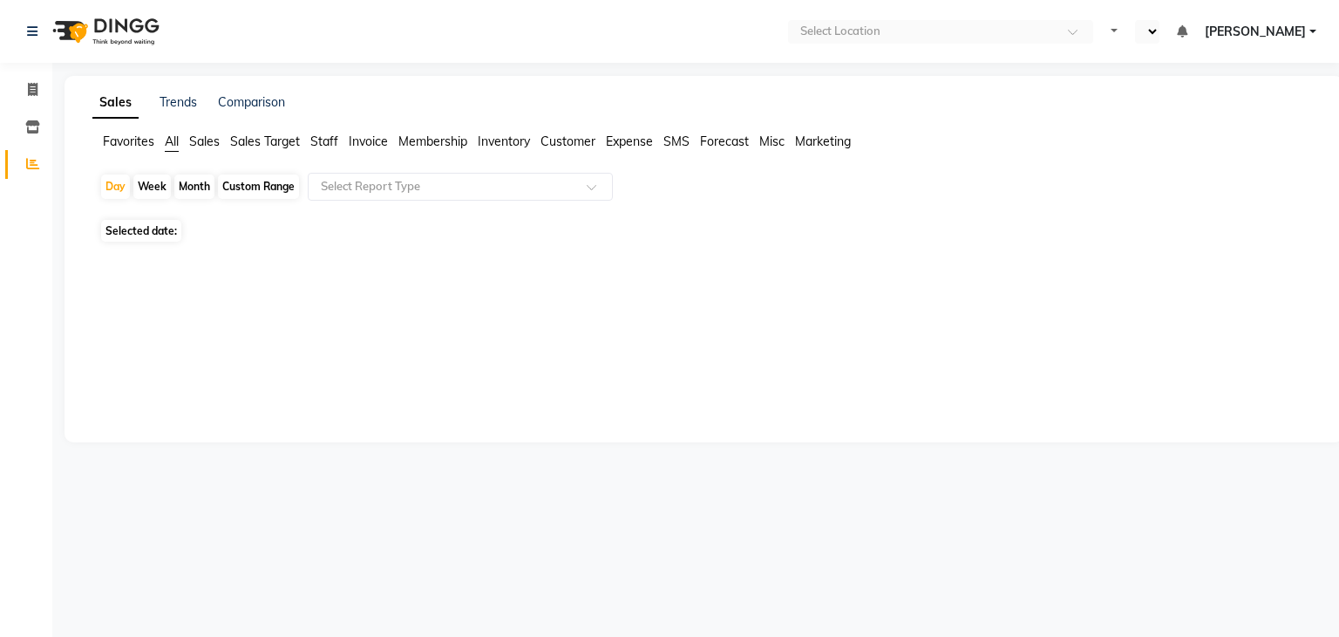
select select "en"
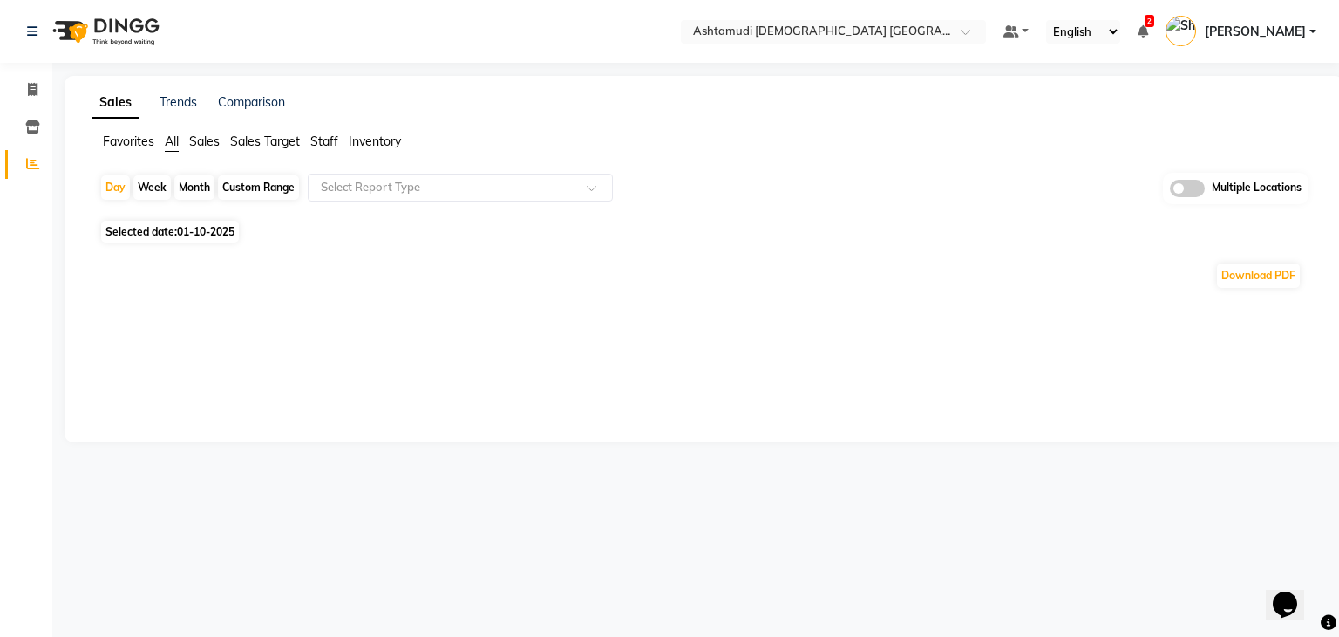
drag, startPoint x: 361, startPoint y: 140, endPoint x: 394, endPoint y: 150, distance: 34.5
click at [361, 140] on span "Inventory" at bounding box center [375, 141] width 52 height 16
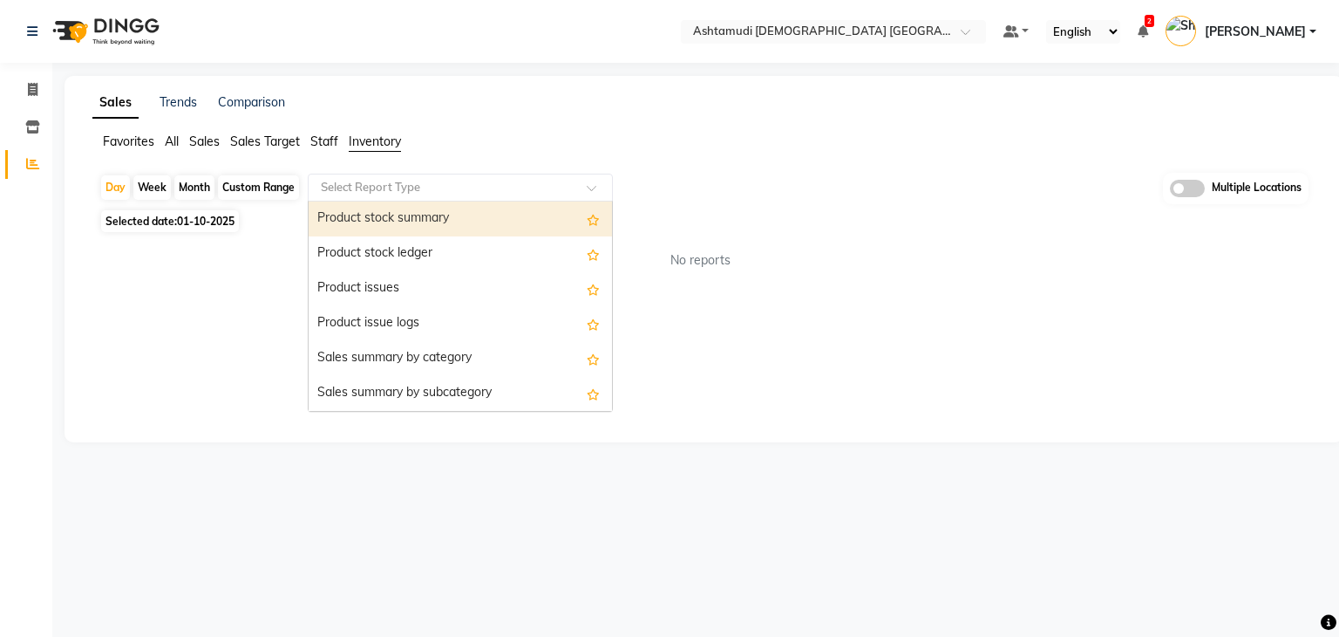
click at [371, 194] on input "text" at bounding box center [442, 187] width 251 height 17
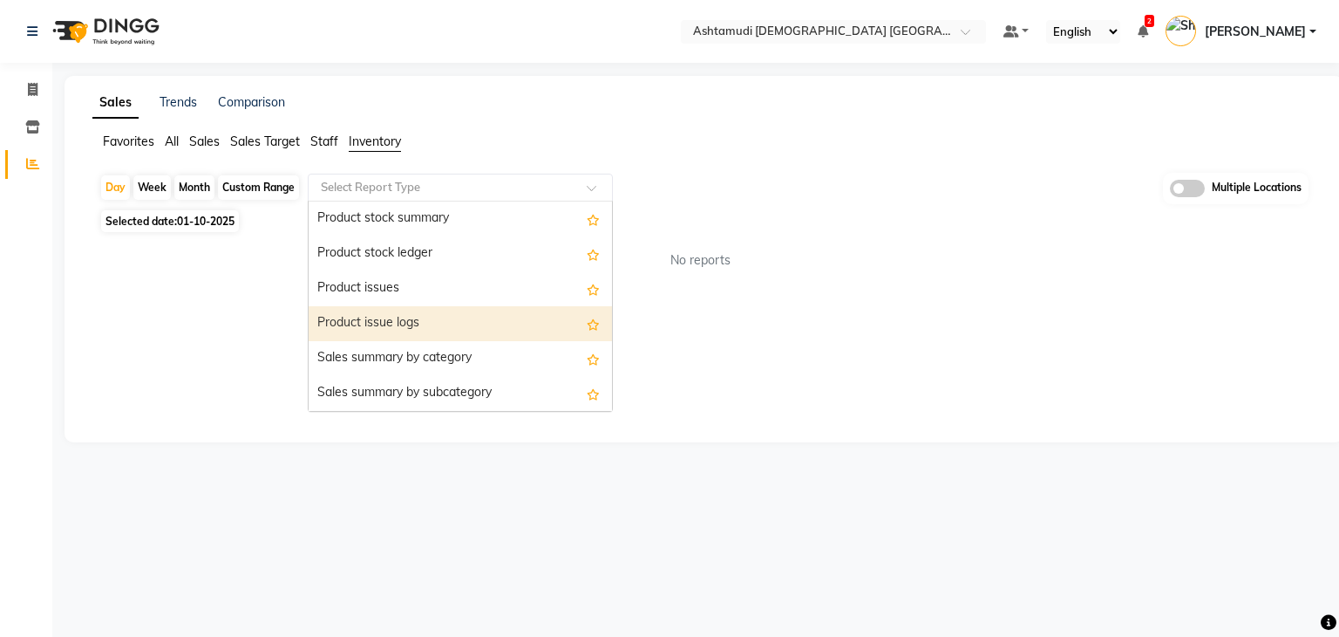
click at [319, 317] on div "Product issue logs" at bounding box center [460, 323] width 303 height 35
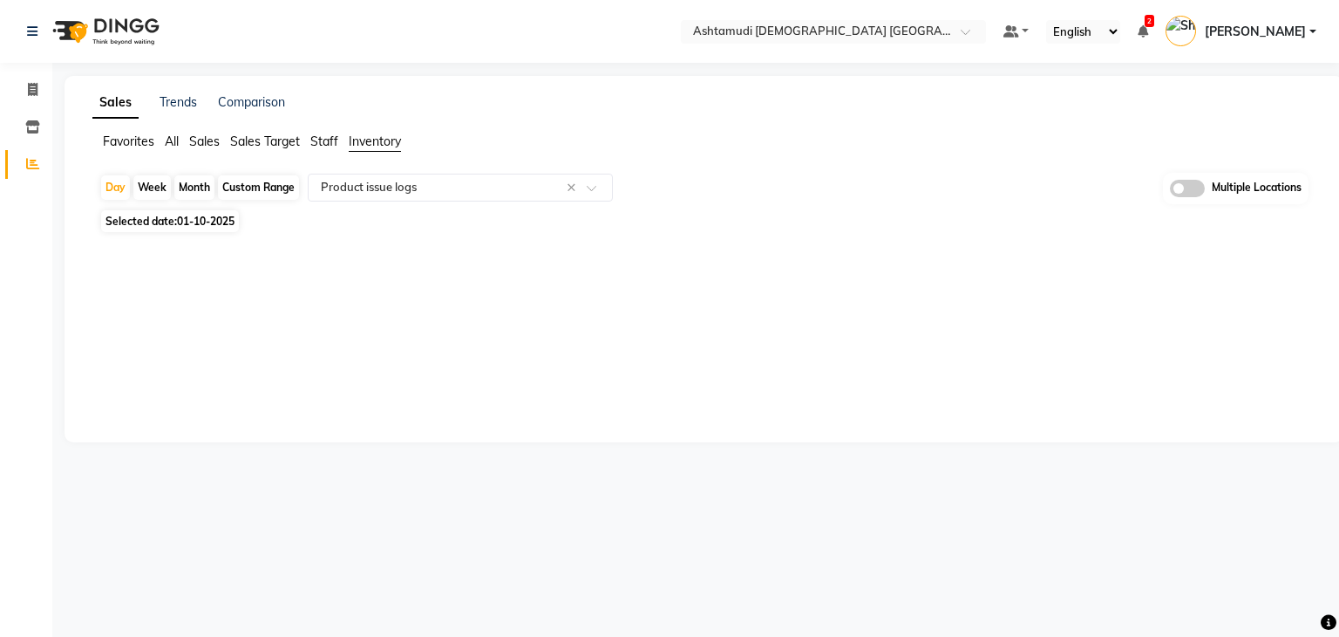
click at [212, 213] on span "Selected date: [DATE]" at bounding box center [170, 221] width 138 height 22
select select "10"
select select "2025"
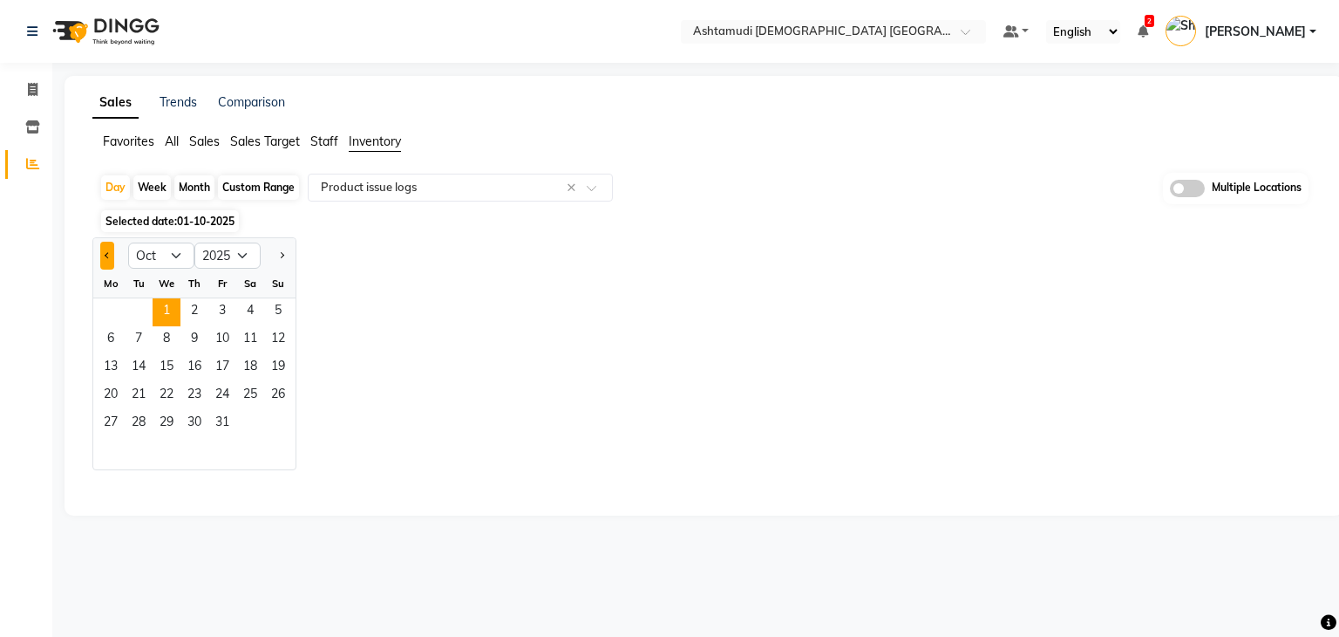
click at [105, 253] on span "Previous month" at bounding box center [108, 254] width 6 height 6
select select "9"
click at [133, 423] on span "30" at bounding box center [139, 424] width 28 height 28
select select "full_report"
select select "csv"
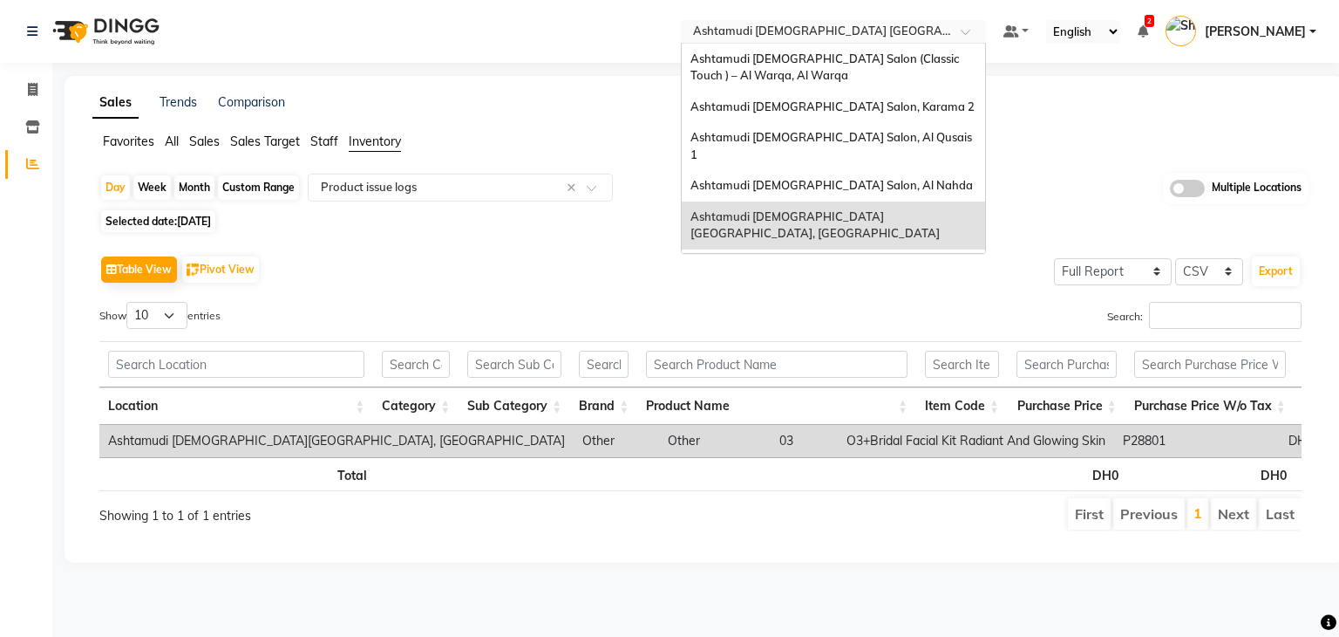
click at [911, 35] on input "text" at bounding box center [816, 32] width 253 height 17
click at [858, 257] on span "Ashtamudi [DEMOGRAPHIC_DATA] Salon - Al Karama, [GEOGRAPHIC_DATA] -[GEOGRAPHIC_…" at bounding box center [816, 281] width 251 height 48
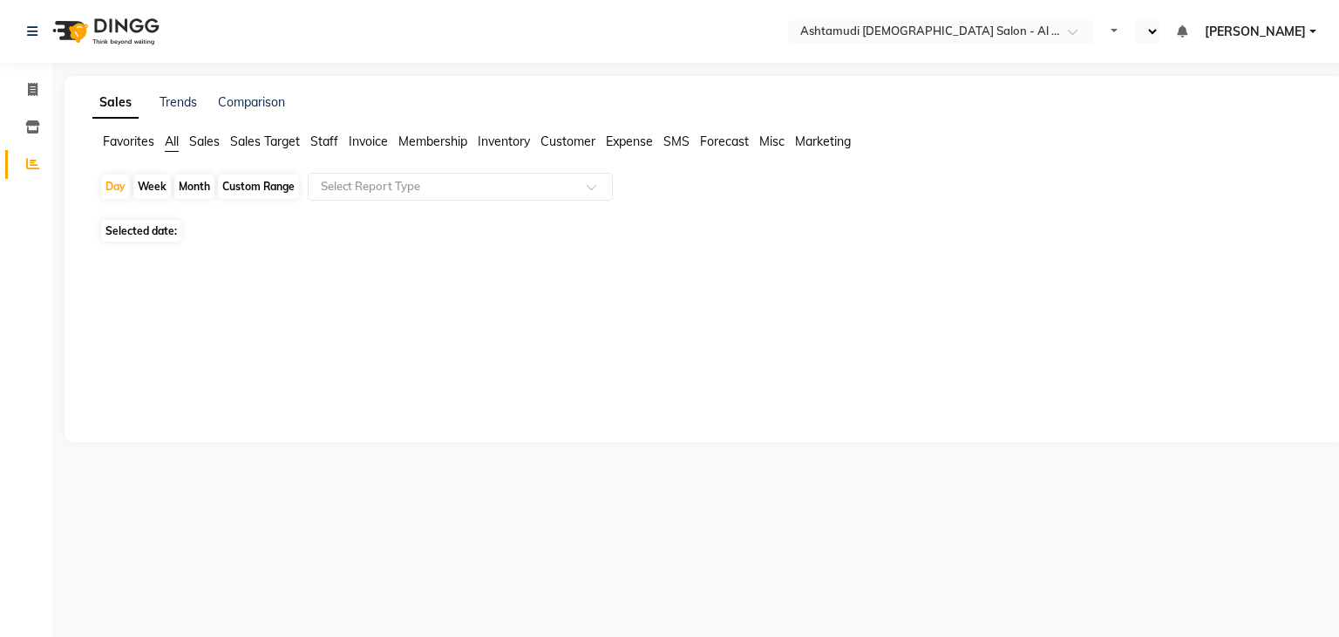
select select "en"
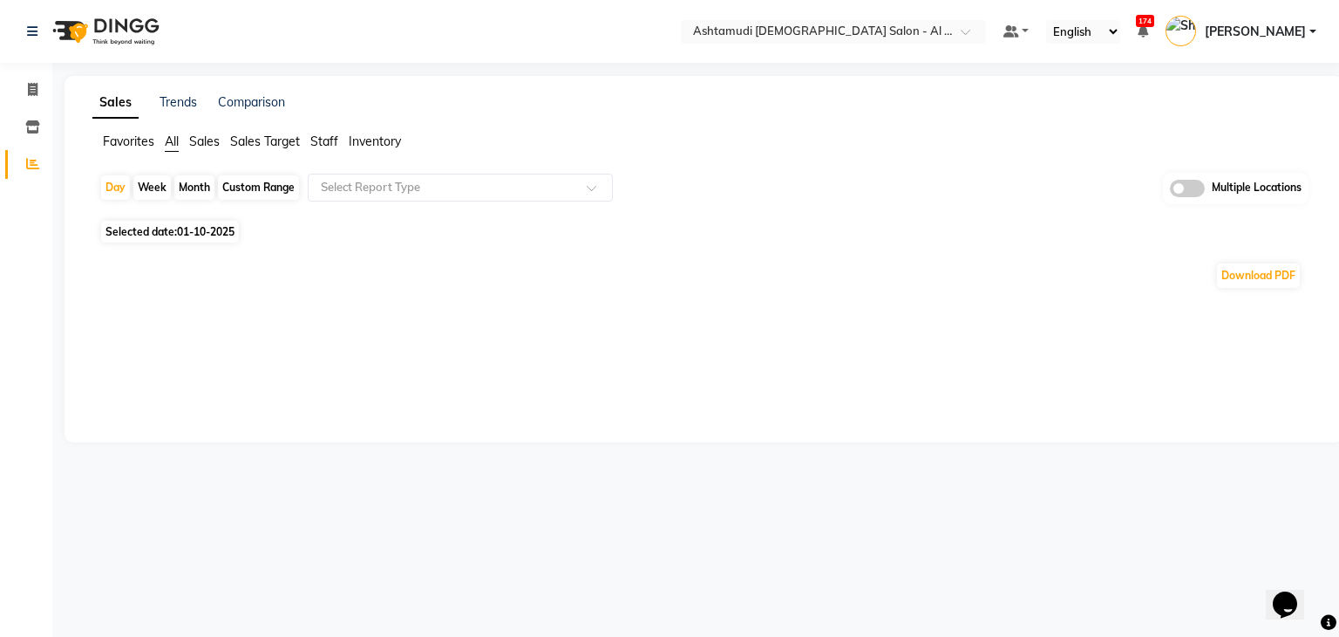
click at [387, 140] on span "Inventory" at bounding box center [375, 141] width 52 height 16
click at [403, 193] on input "text" at bounding box center [442, 187] width 251 height 17
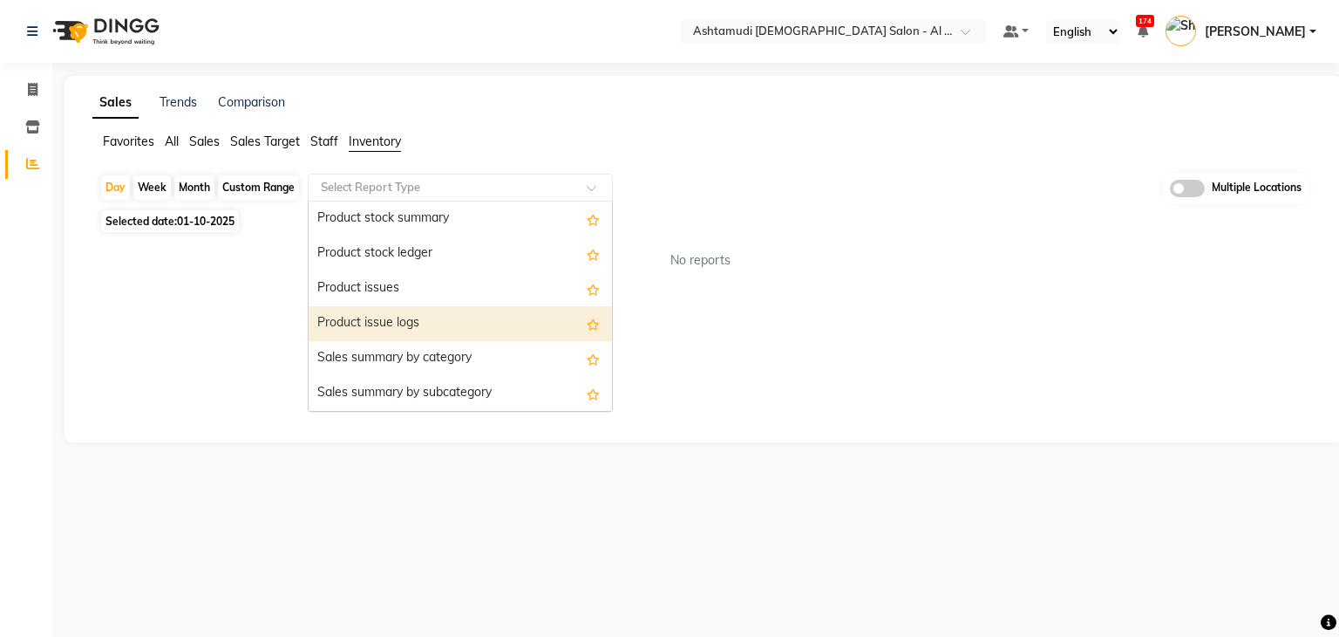
click at [387, 327] on div "Product issue logs" at bounding box center [460, 323] width 303 height 35
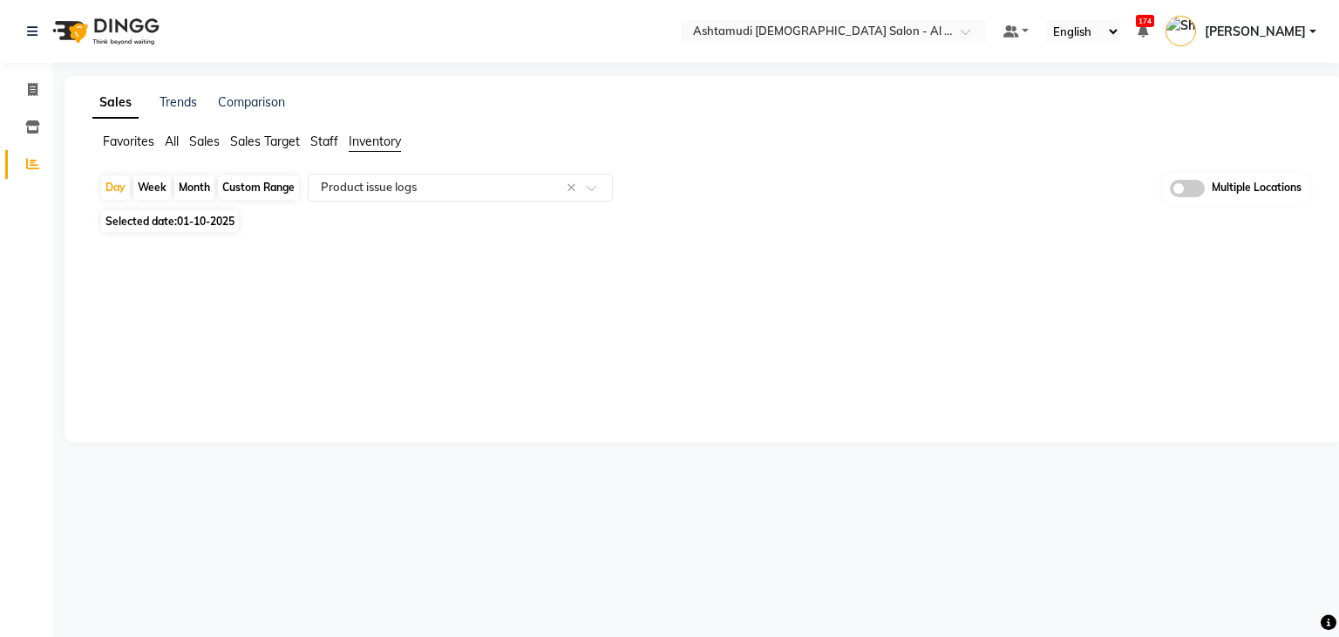
click at [164, 217] on span "Selected date: [DATE]" at bounding box center [170, 221] width 138 height 22
select select "10"
select select "2025"
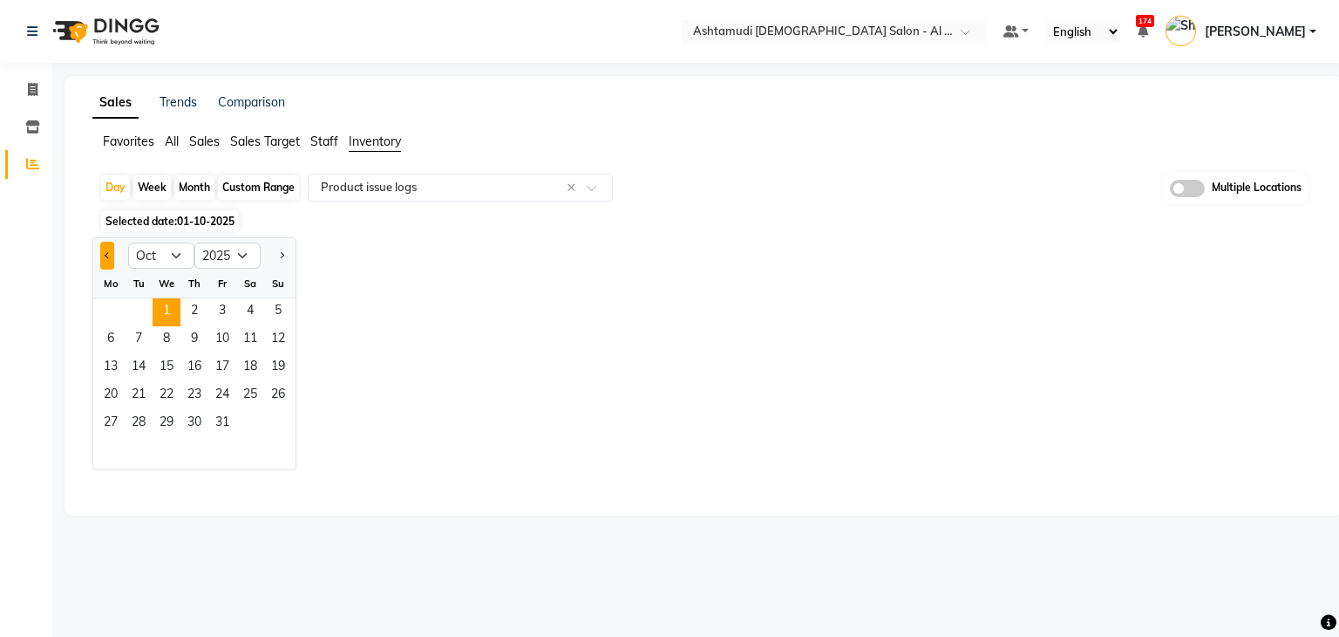
click at [100, 259] on button "Previous month" at bounding box center [107, 256] width 14 height 28
select select "9"
click at [139, 421] on span "30" at bounding box center [139, 424] width 28 height 28
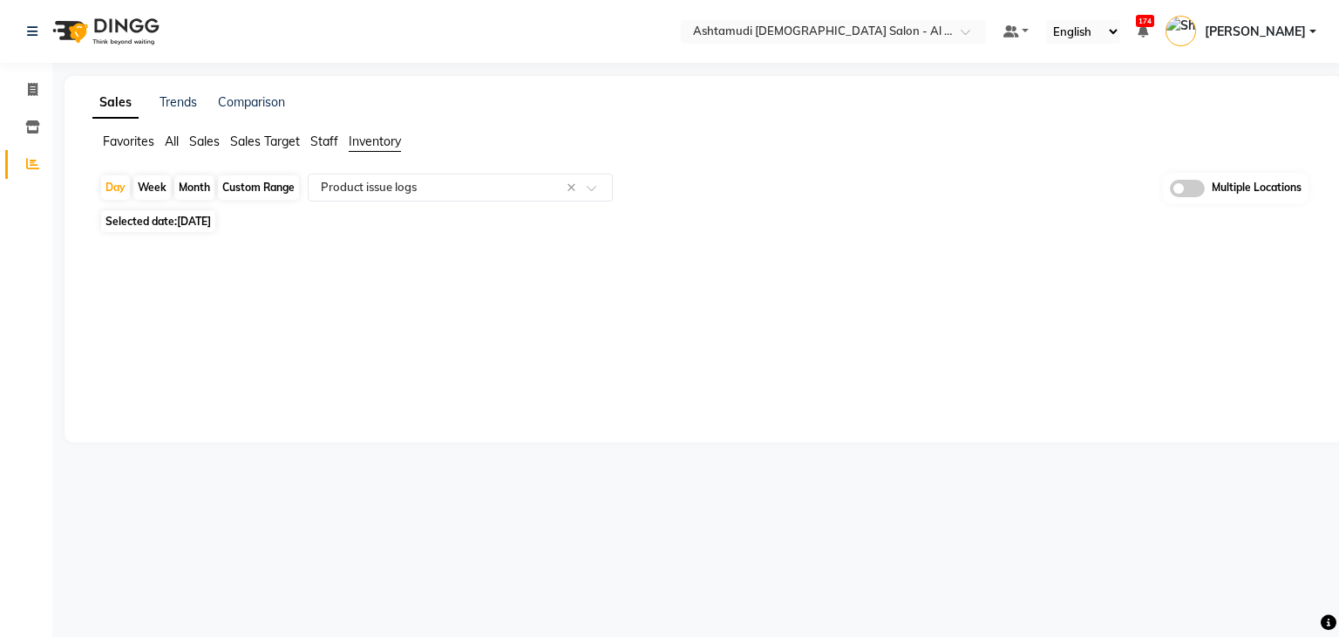
click at [160, 224] on span "Selected date: [DATE]" at bounding box center [158, 221] width 114 height 22
select select "9"
select select "2025"
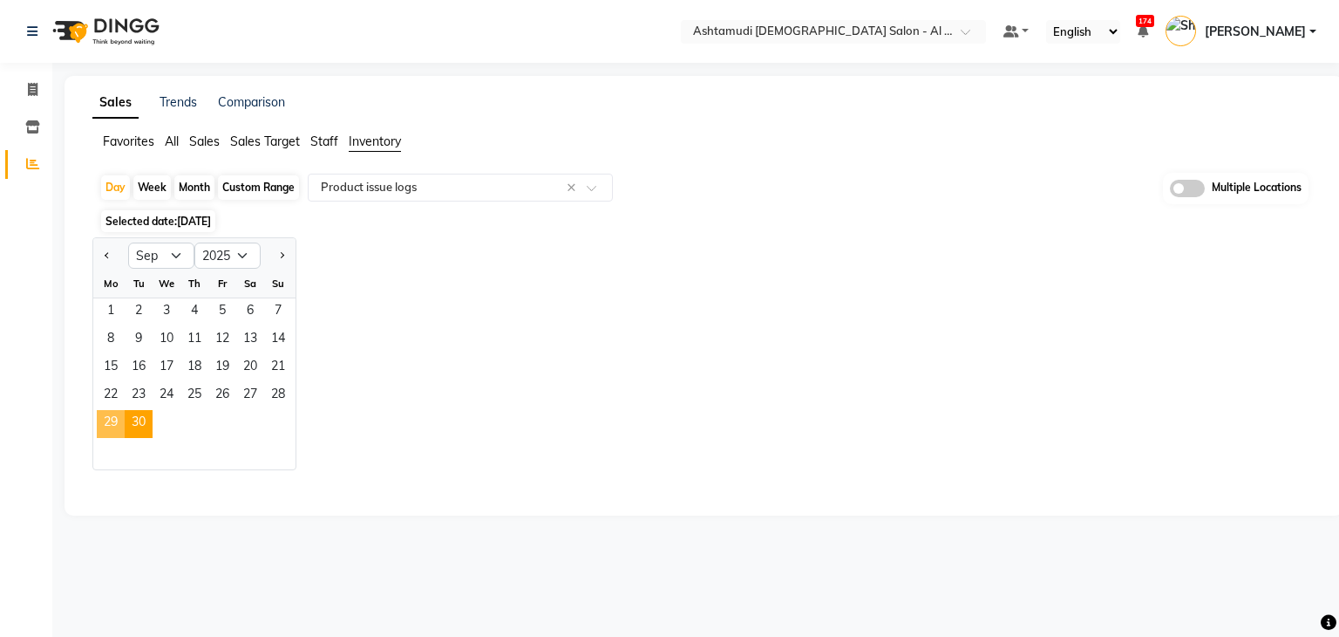
click at [101, 416] on span "29" at bounding box center [111, 424] width 28 height 28
select select "full_report"
select select "csv"
